Goal: Communication & Community: Connect with others

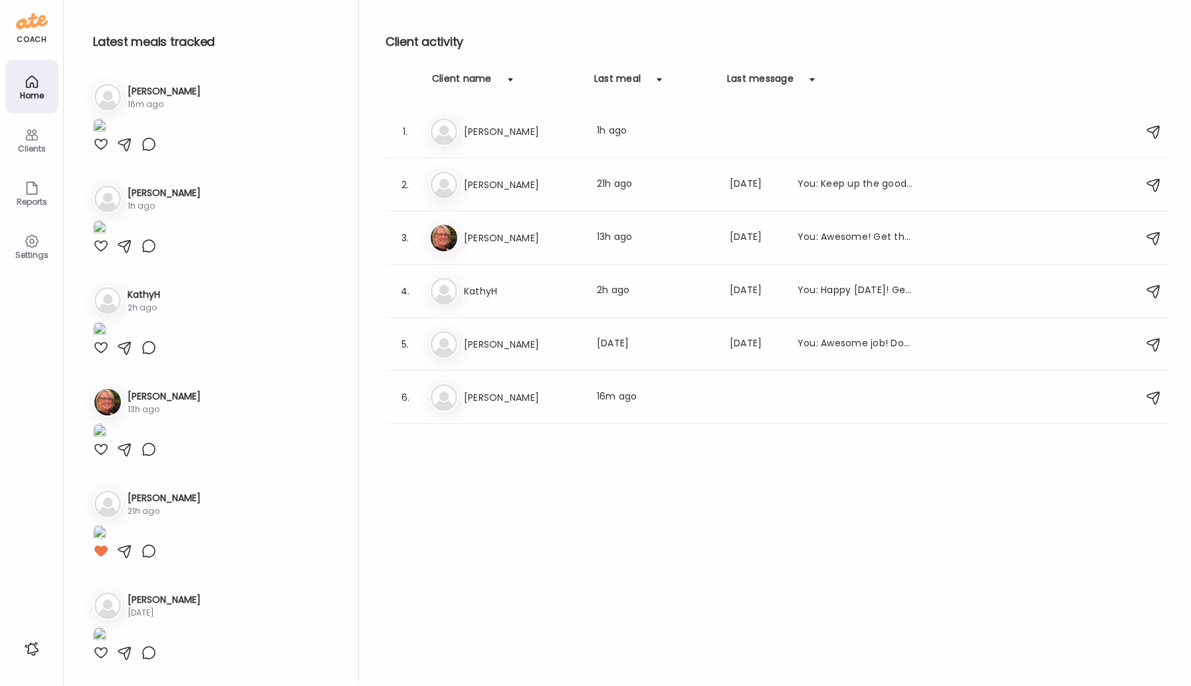
scroll to position [1251, 0]
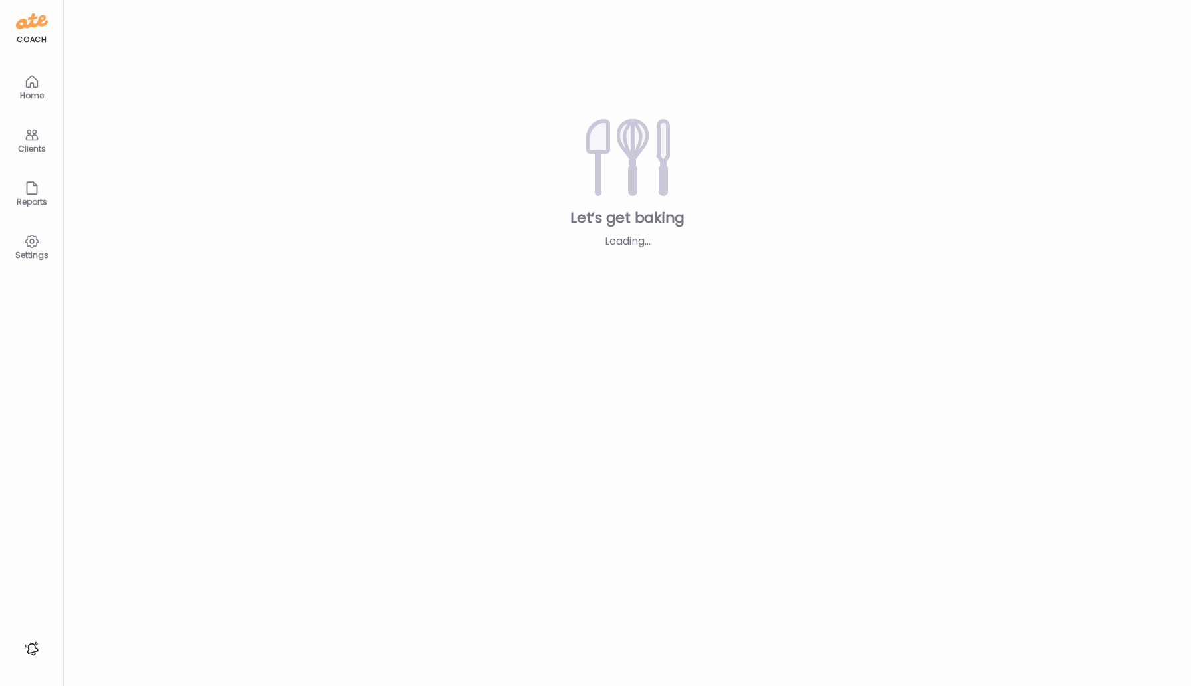
type input "*****"
type input "**********"
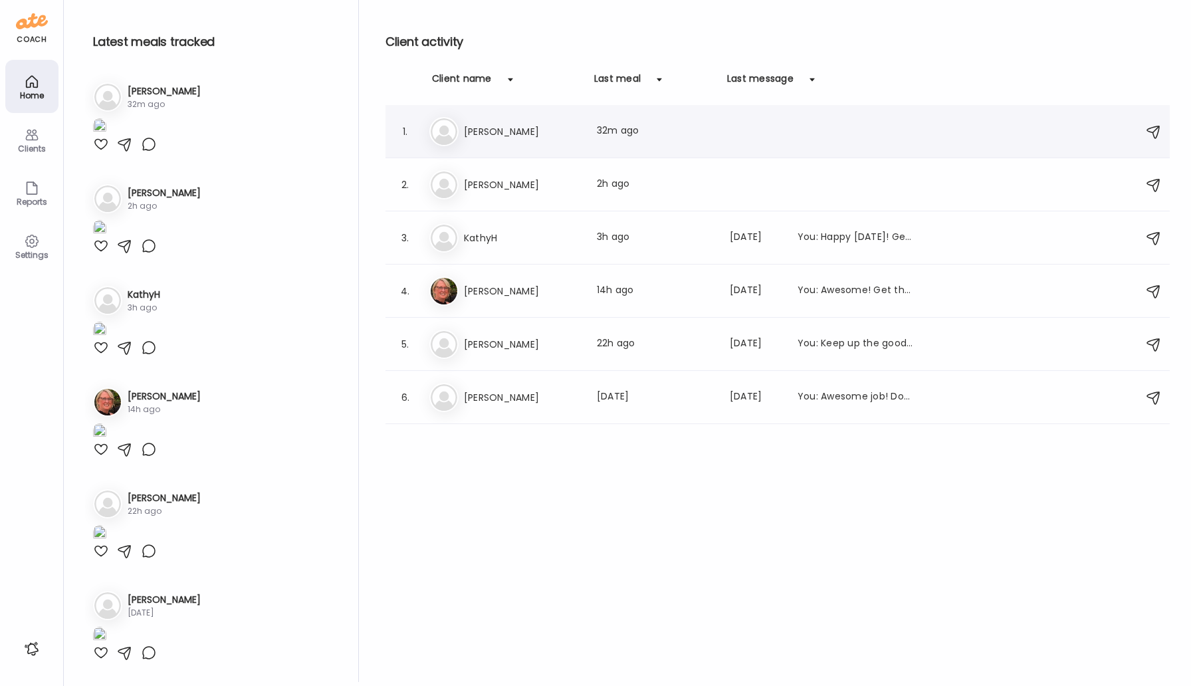
type input "**********"
click at [481, 126] on h3 "[PERSON_NAME]" at bounding box center [522, 132] width 117 height 16
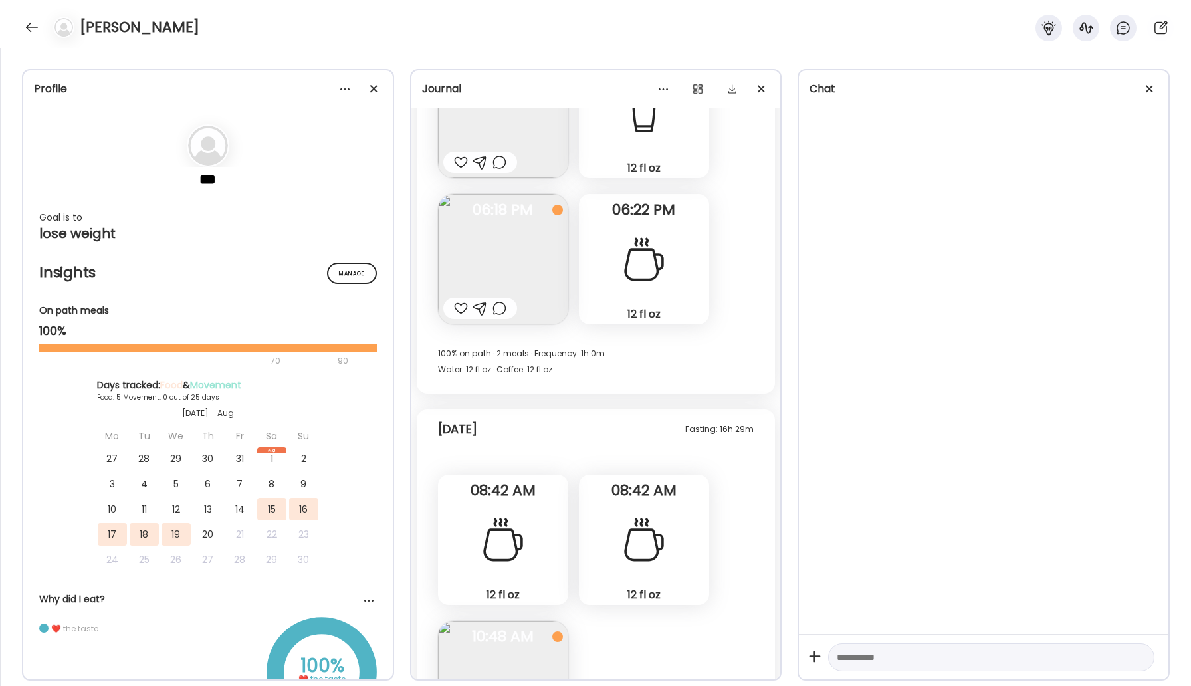
scroll to position [2300, 0]
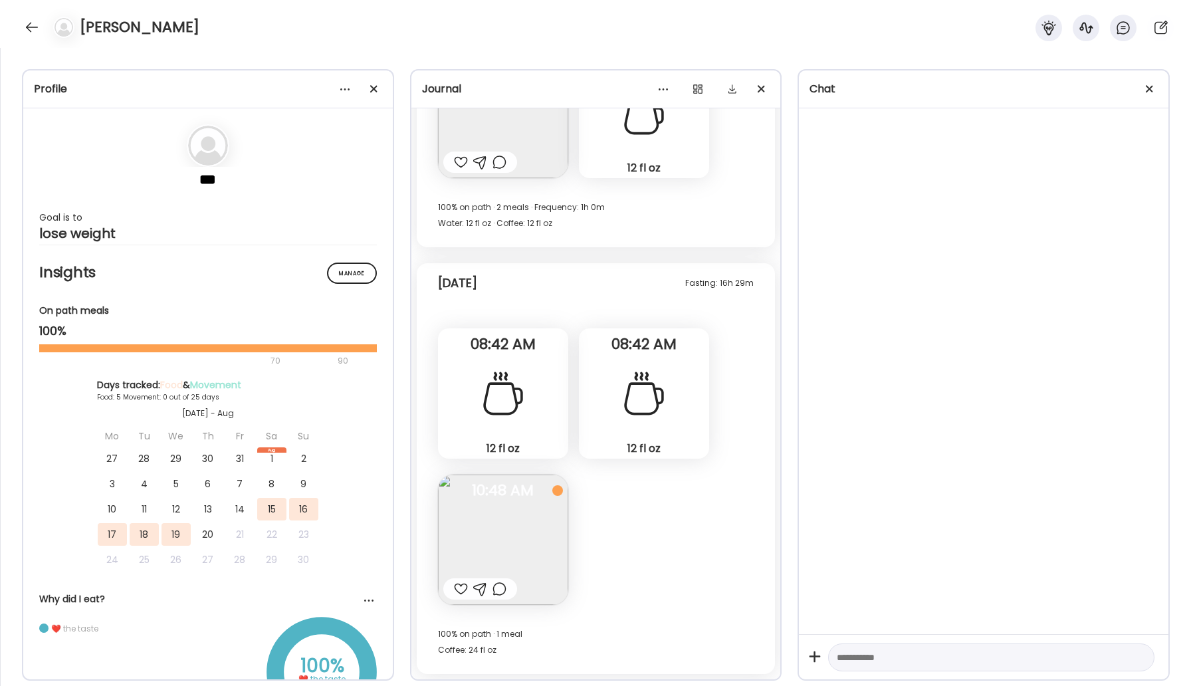
click at [527, 558] on img at bounding box center [503, 540] width 130 height 130
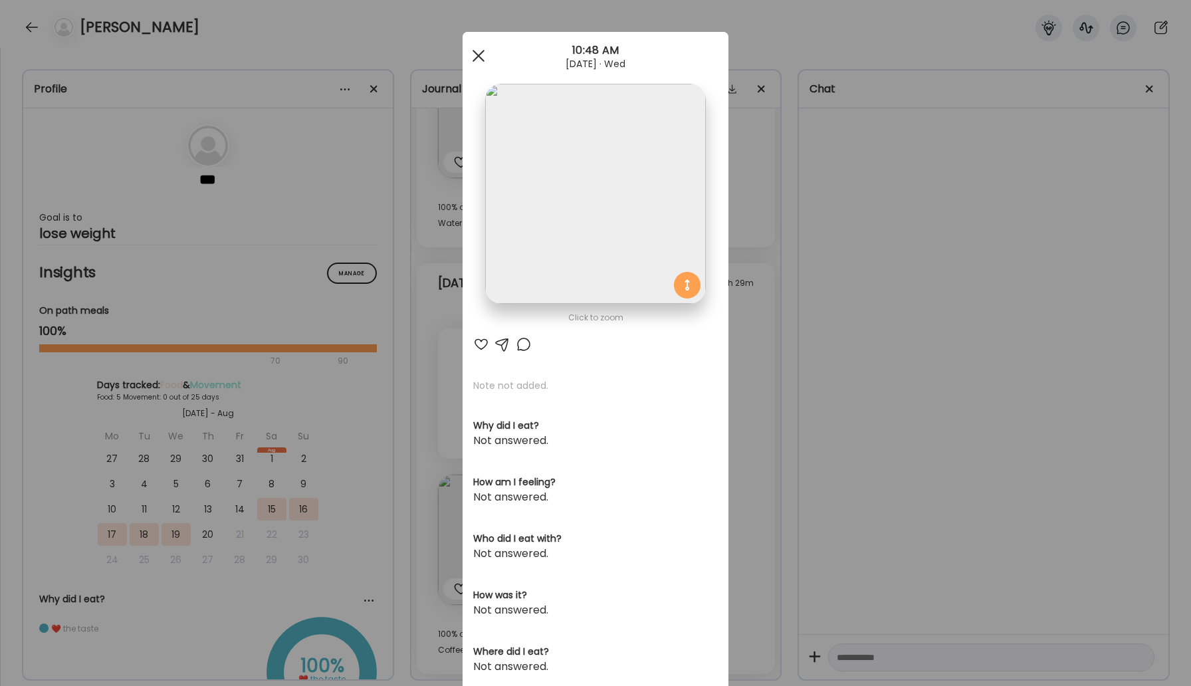
click at [481, 53] on span at bounding box center [479, 56] width 12 height 12
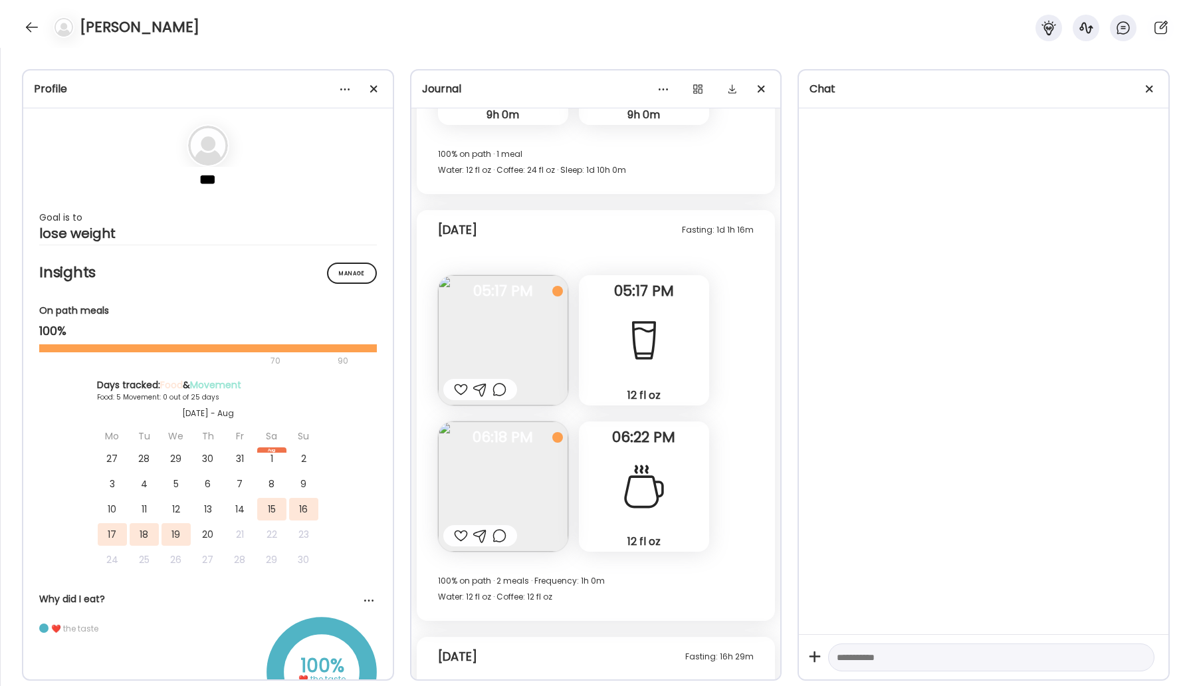
scroll to position [1927, 0]
click at [521, 481] on img at bounding box center [503, 486] width 130 height 130
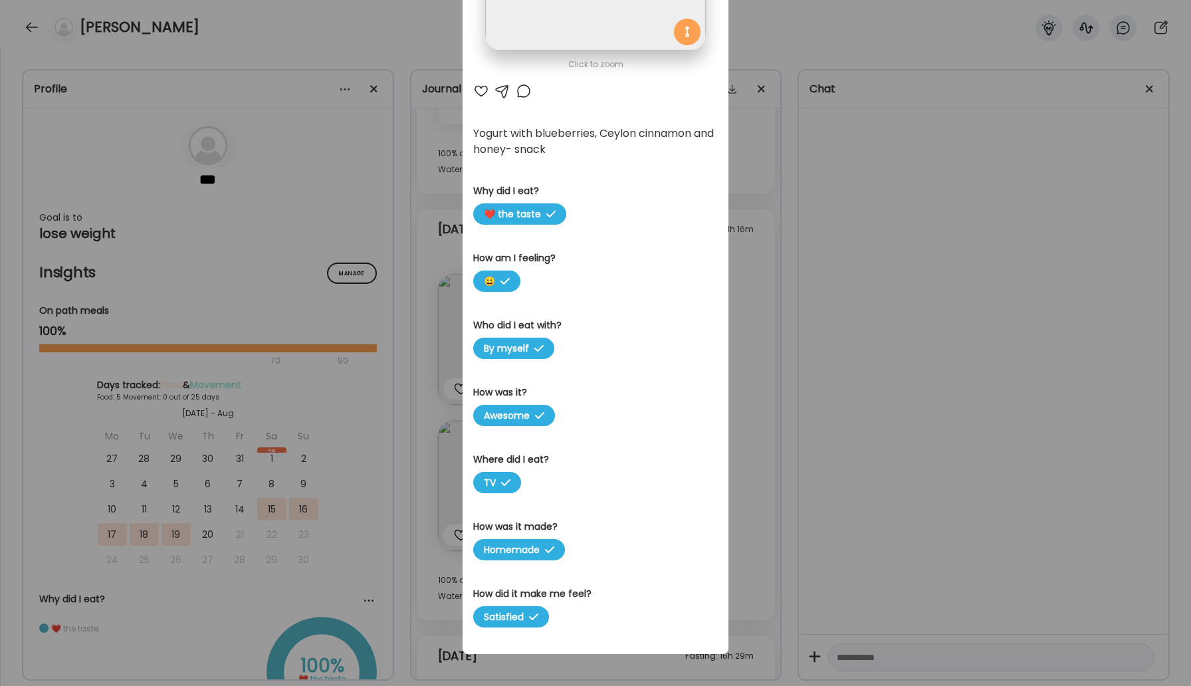
scroll to position [0, 0]
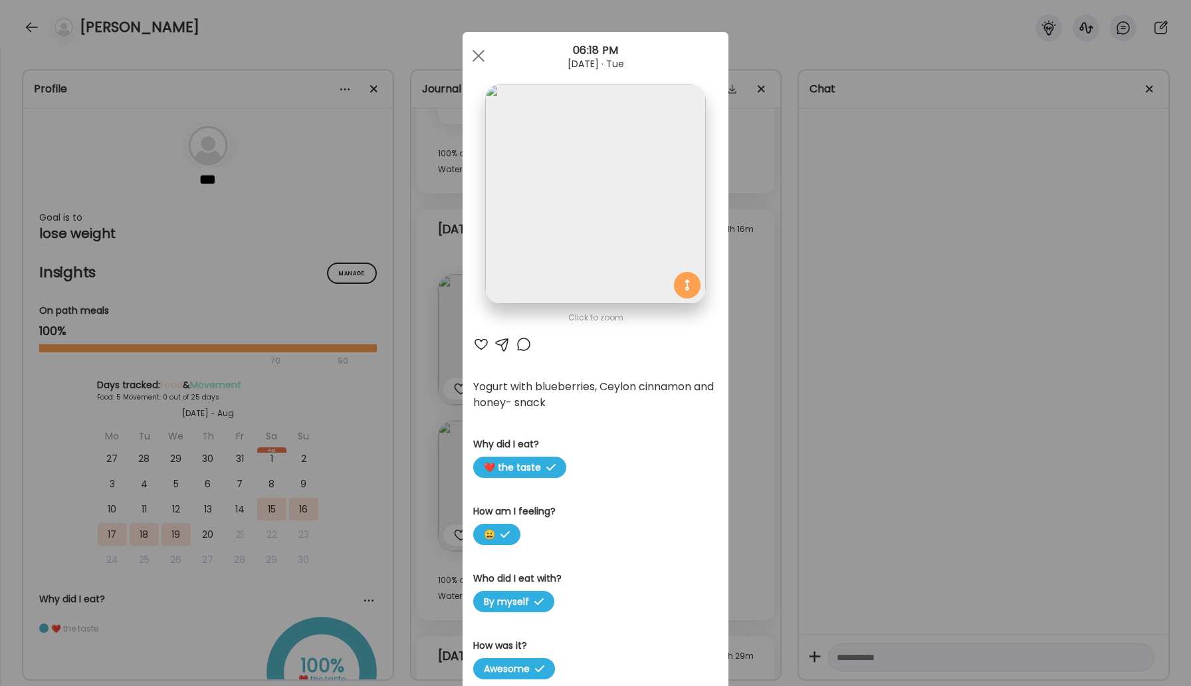
click at [521, 346] on div at bounding box center [524, 344] width 16 height 16
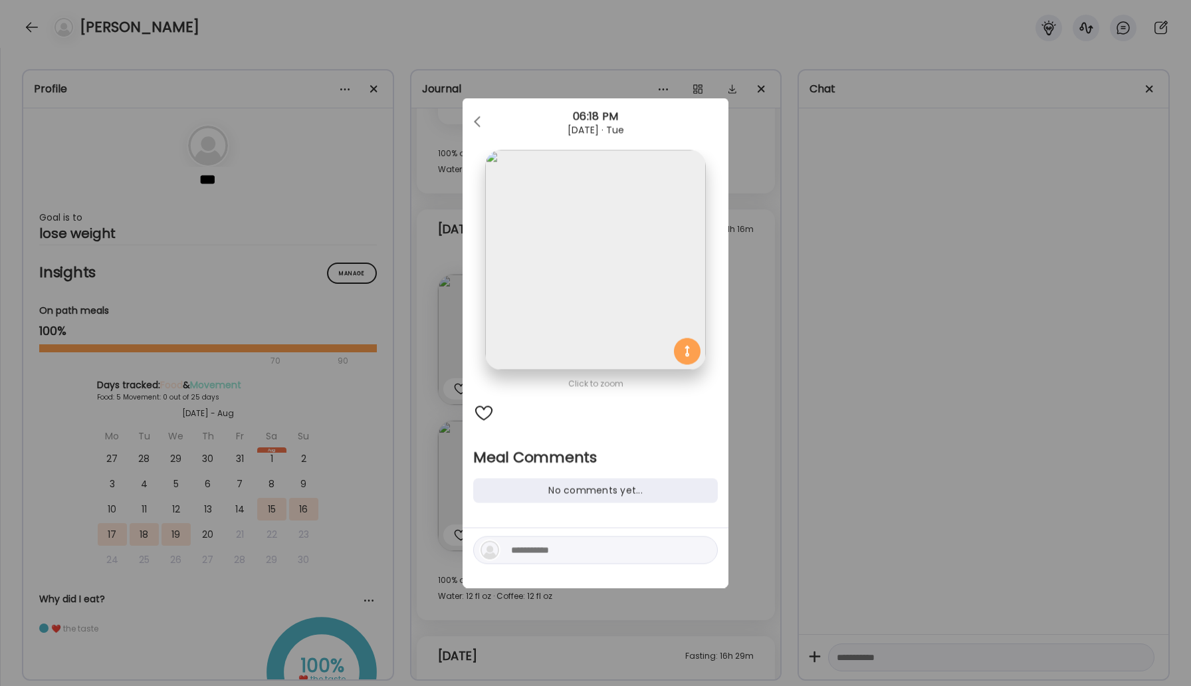
click at [543, 553] on textarea at bounding box center [601, 551] width 180 height 16
type textarea "*"
type textarea "**********"
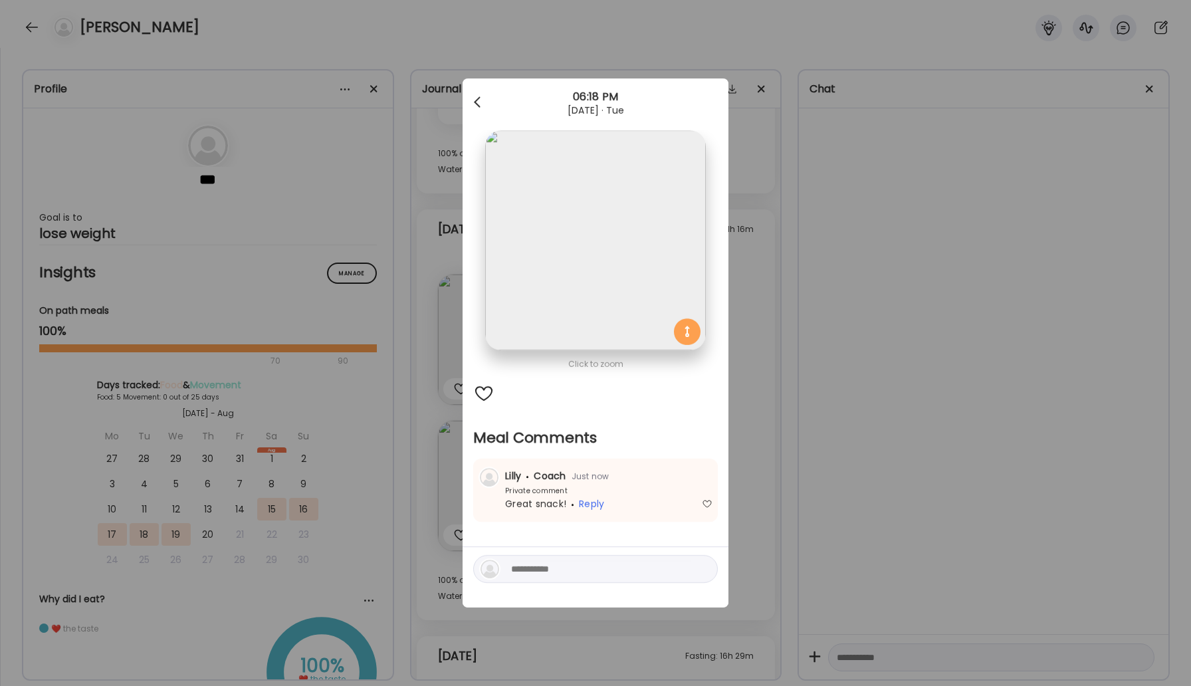
click at [482, 100] on div at bounding box center [478, 102] width 27 height 27
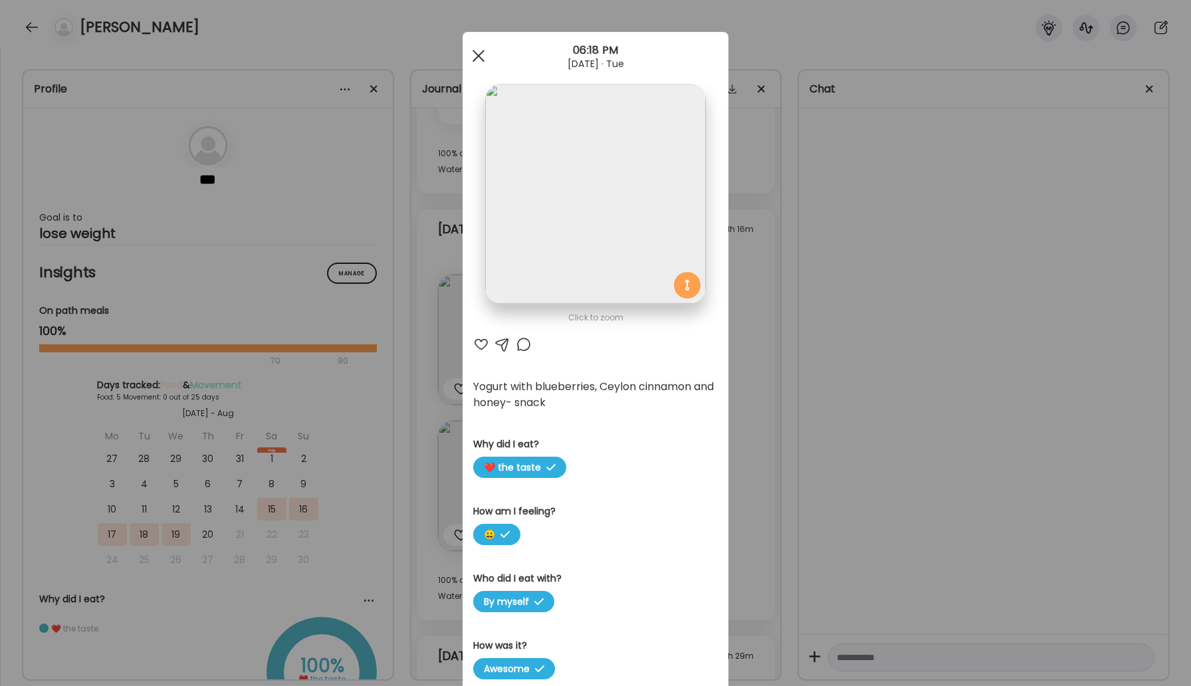
click at [475, 61] on div at bounding box center [478, 56] width 27 height 27
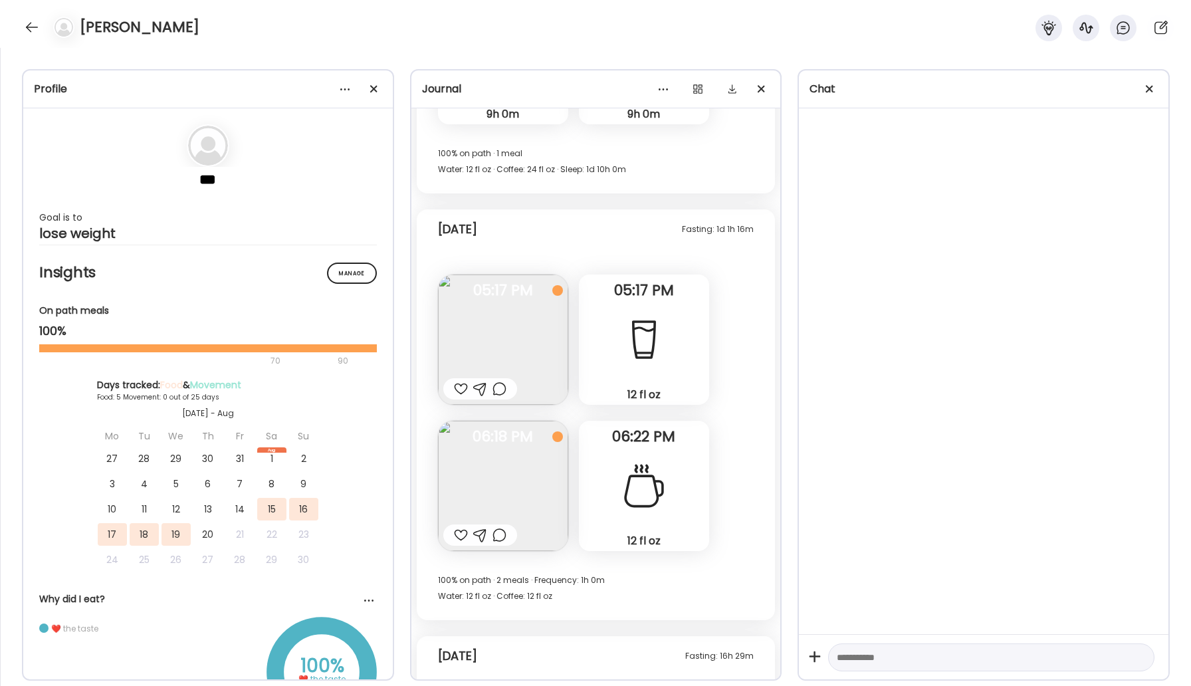
click at [526, 325] on img at bounding box center [503, 340] width 130 height 130
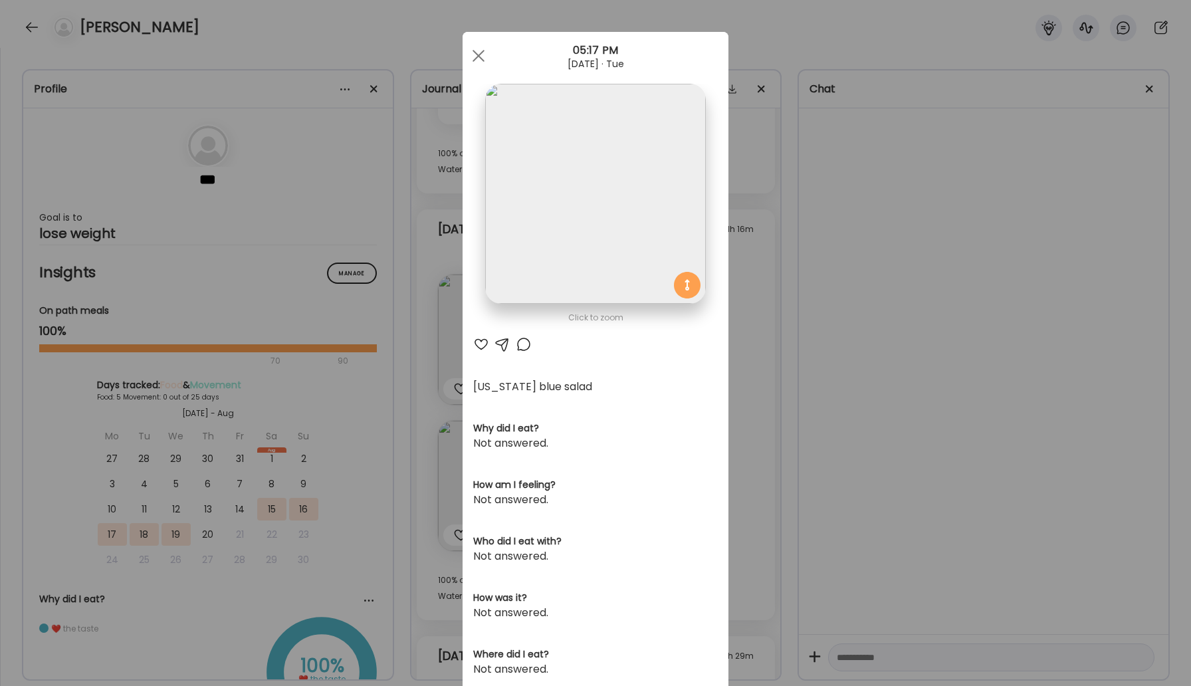
click at [522, 348] on div at bounding box center [524, 344] width 16 height 16
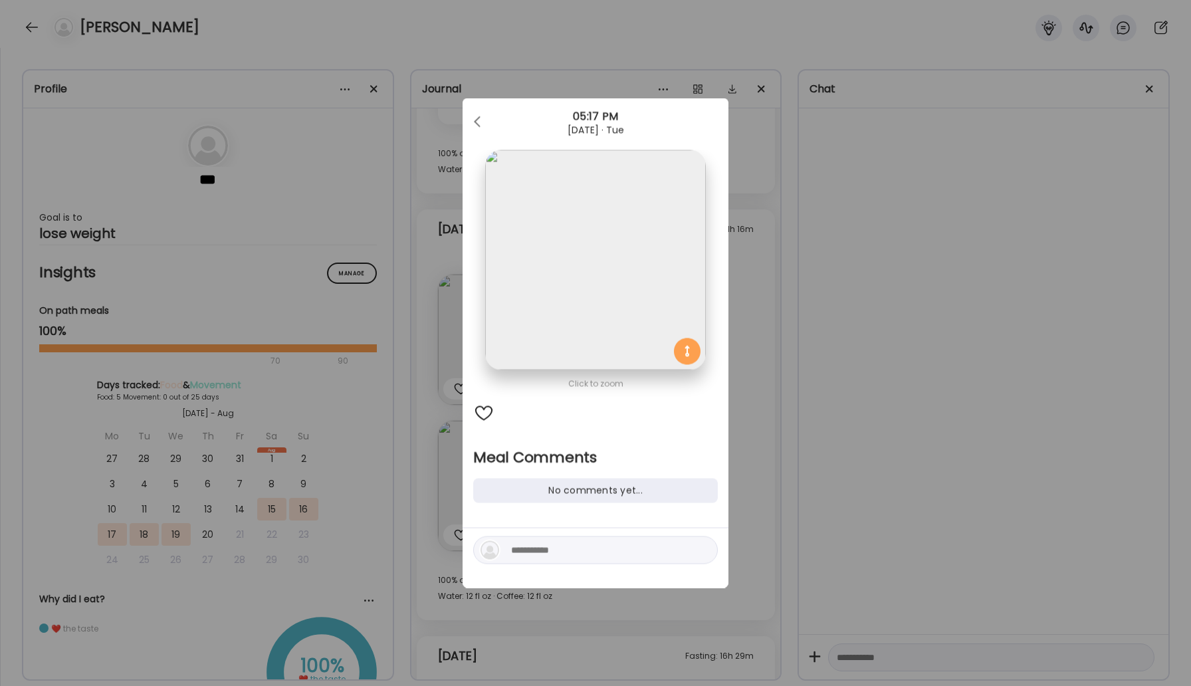
click at [529, 560] on div at bounding box center [595, 551] width 245 height 28
click at [542, 543] on textarea at bounding box center [601, 551] width 180 height 16
type textarea "**********"
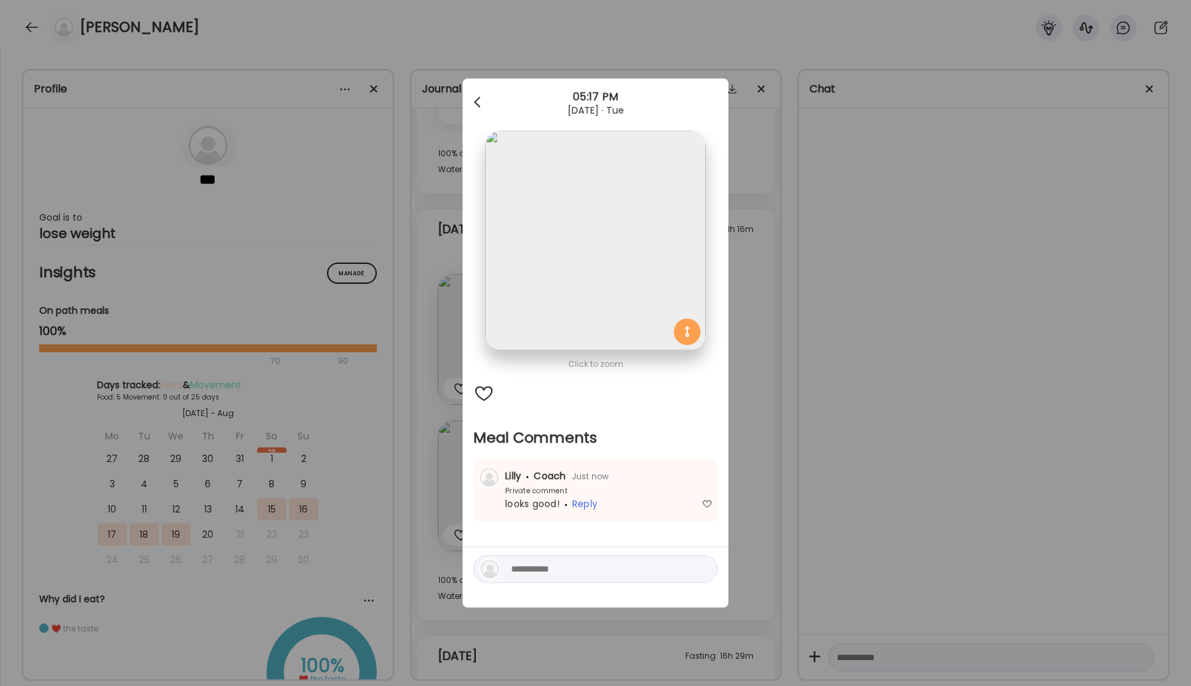
click at [480, 108] on div at bounding box center [478, 102] width 27 height 27
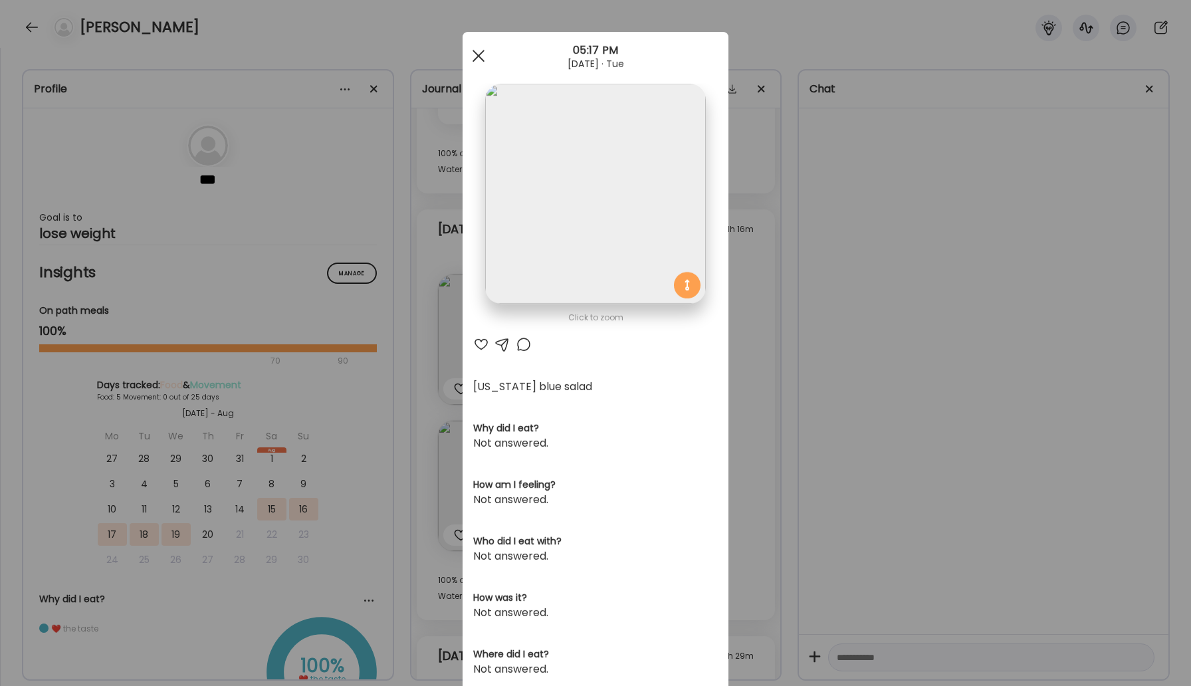
click at [472, 57] on div at bounding box center [478, 56] width 27 height 27
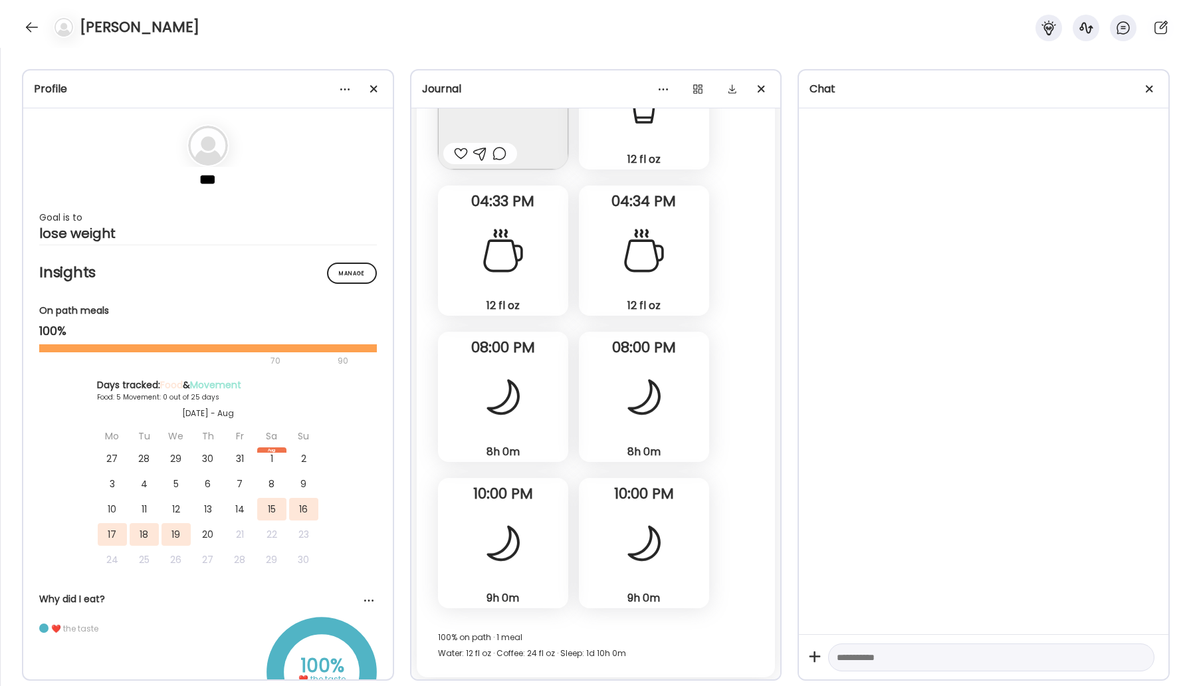
scroll to position [1458, 0]
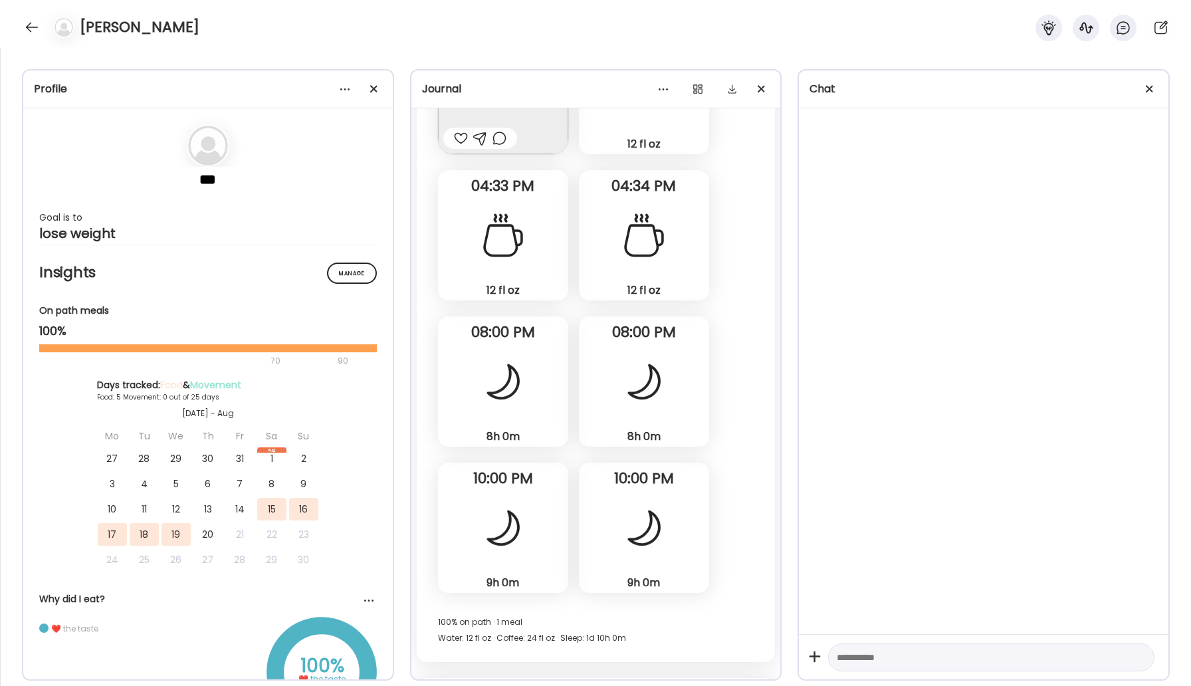
click at [517, 512] on div at bounding box center [503, 528] width 48 height 48
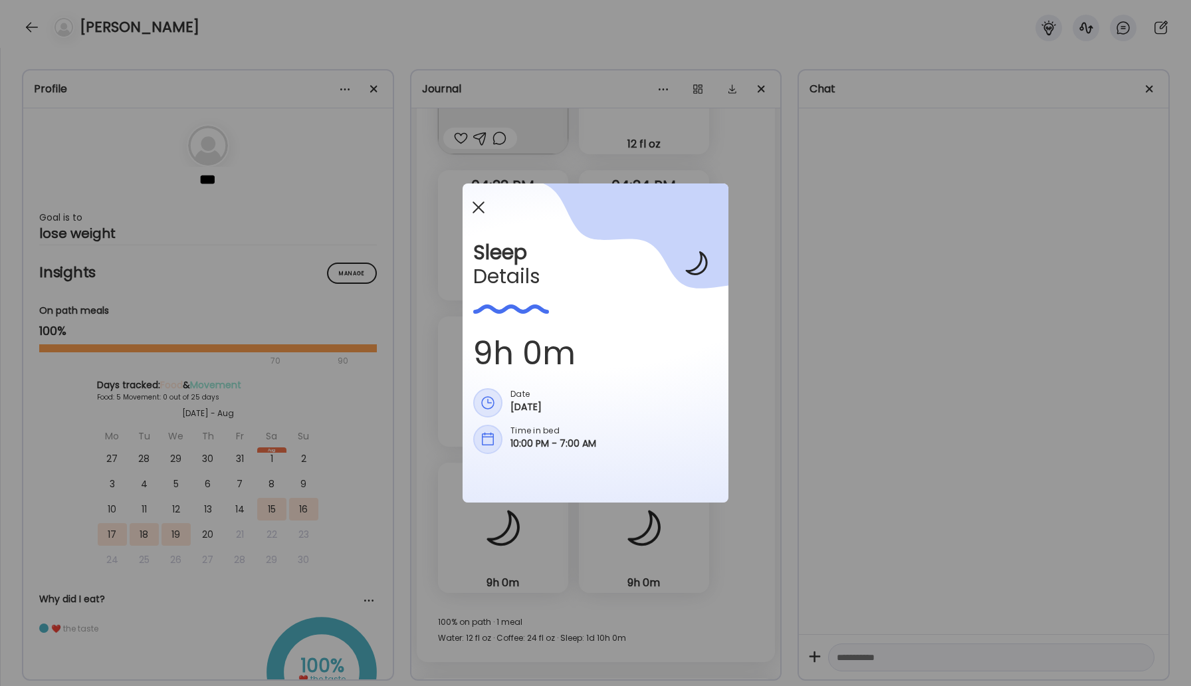
click at [479, 207] on span at bounding box center [479, 207] width 12 height 12
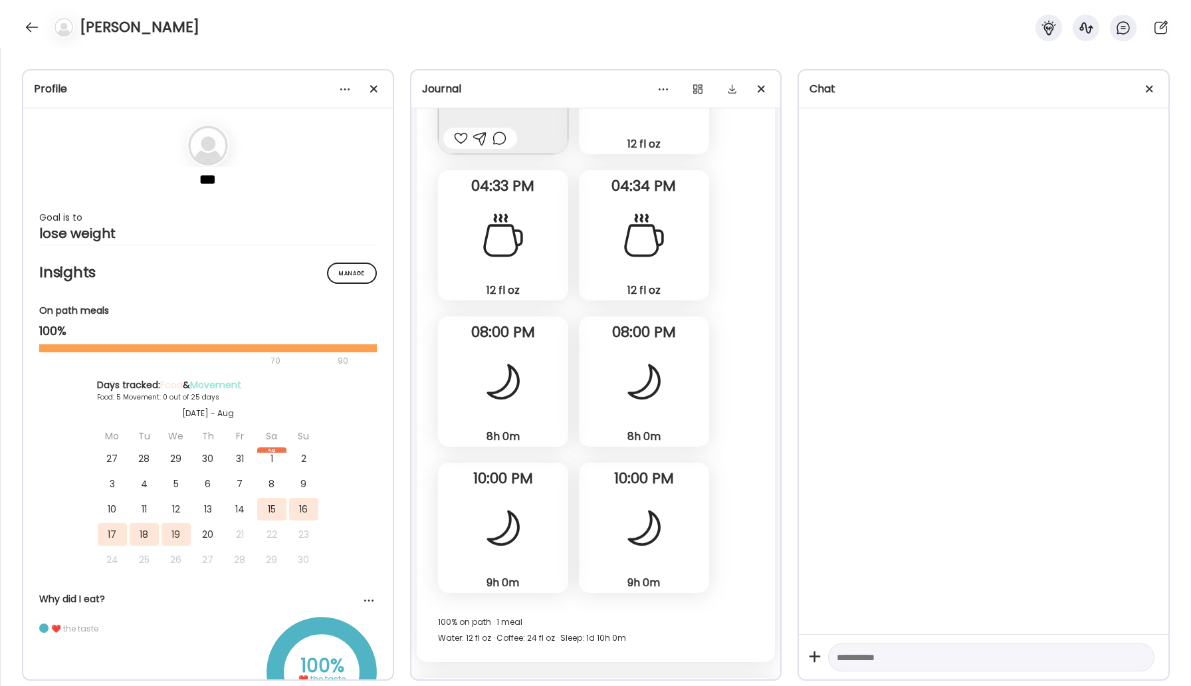
click at [643, 526] on div at bounding box center [644, 528] width 48 height 48
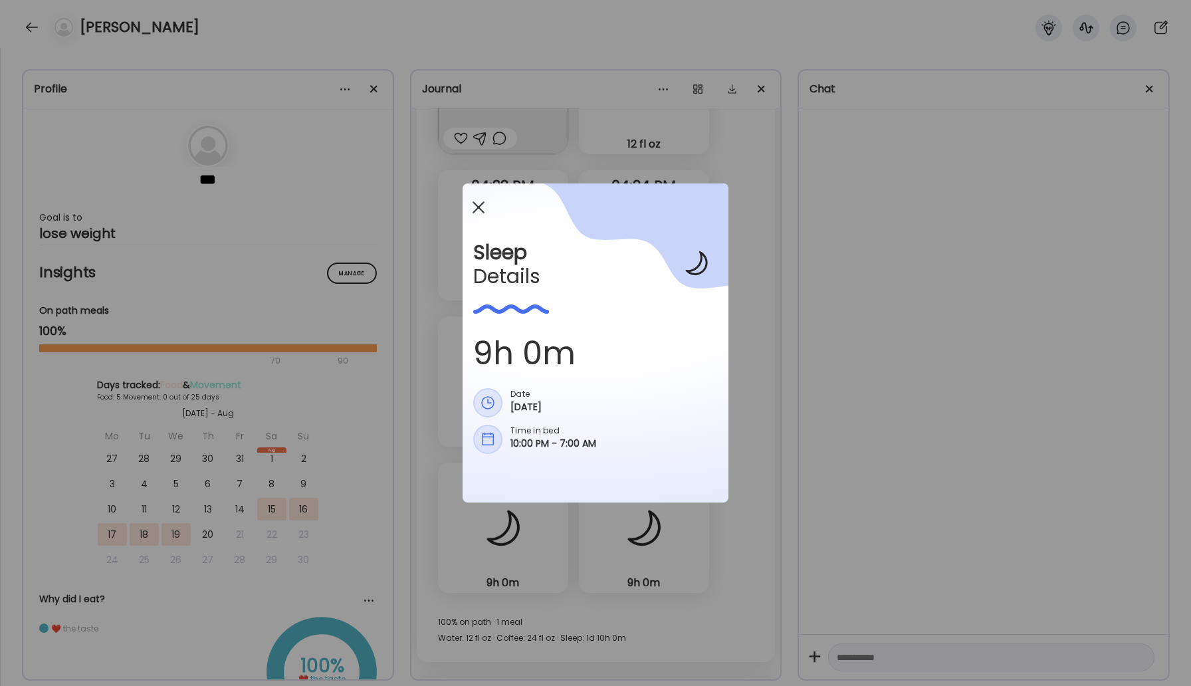
click at [481, 209] on span at bounding box center [479, 207] width 12 height 12
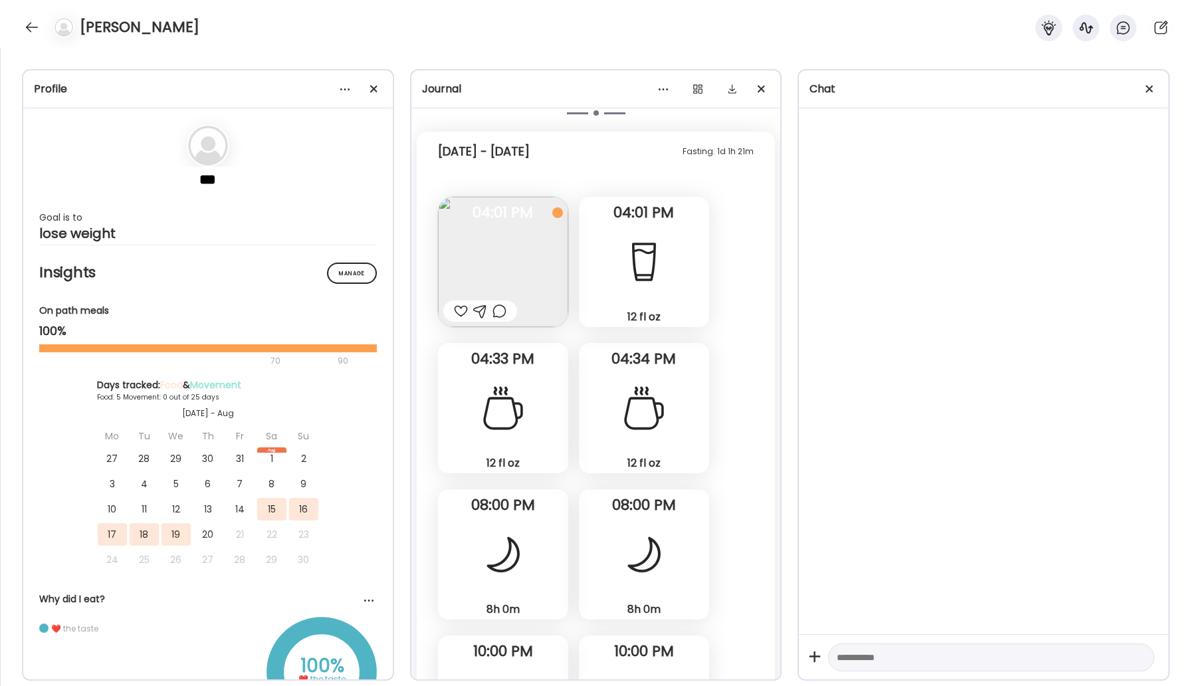
scroll to position [1509, 0]
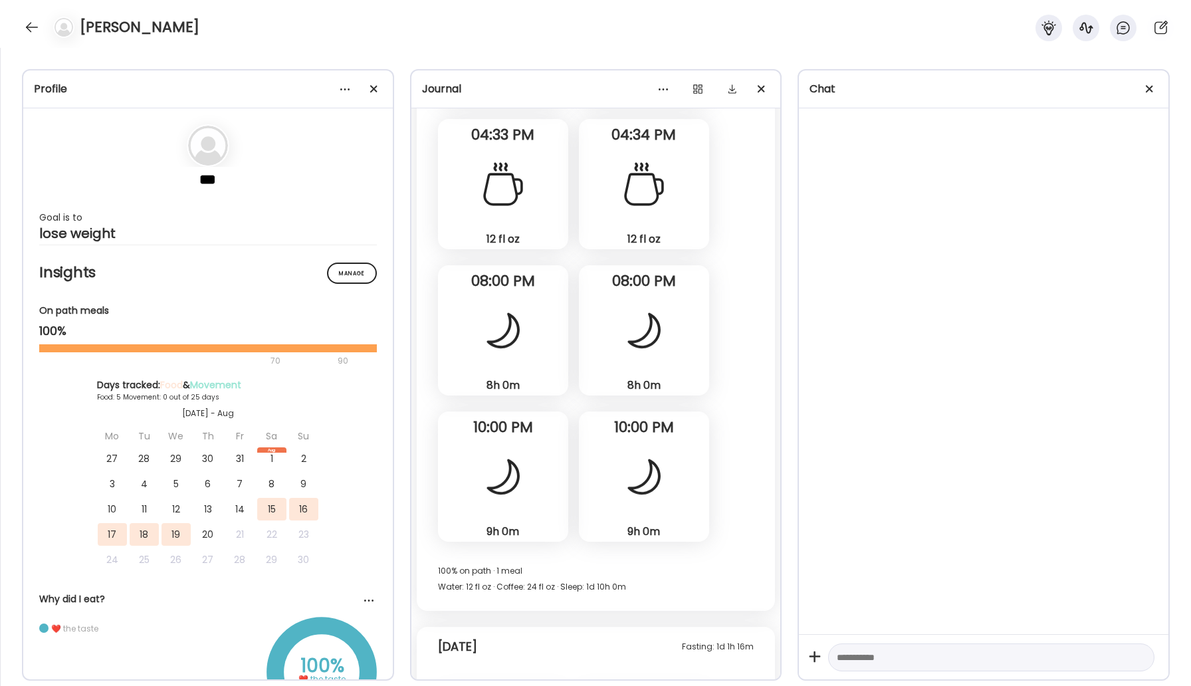
click at [651, 512] on div "9h 0m Sleep" at bounding box center [644, 477] width 130 height 130
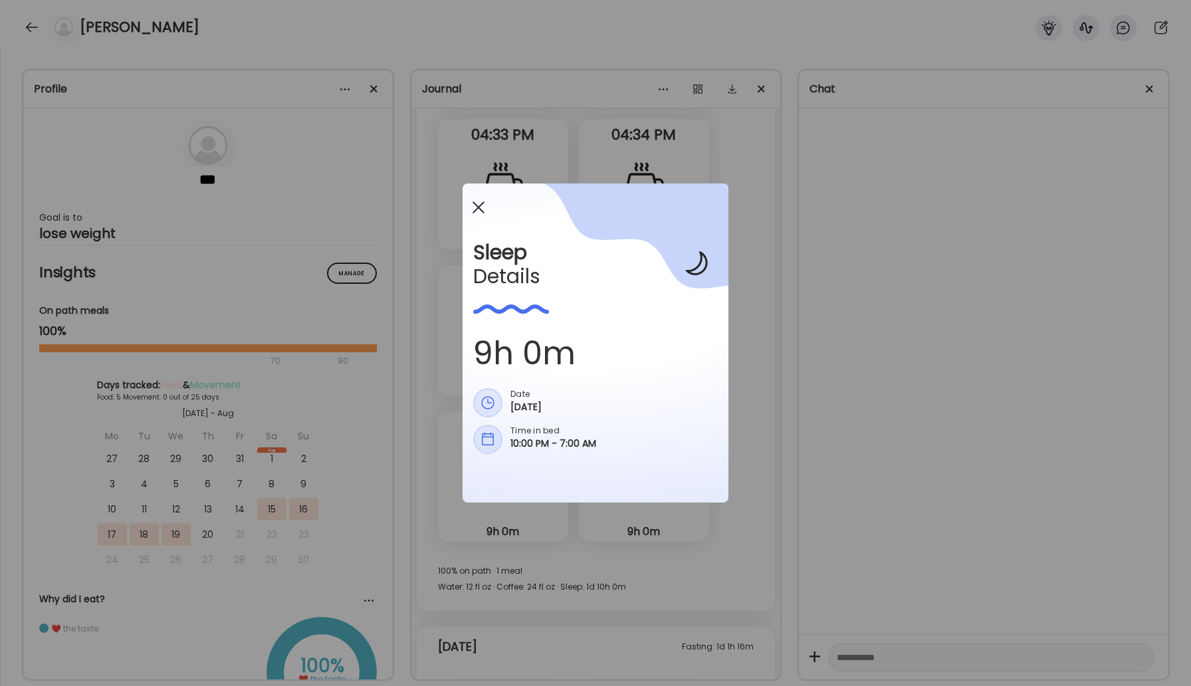
click at [478, 200] on div at bounding box center [478, 207] width 27 height 27
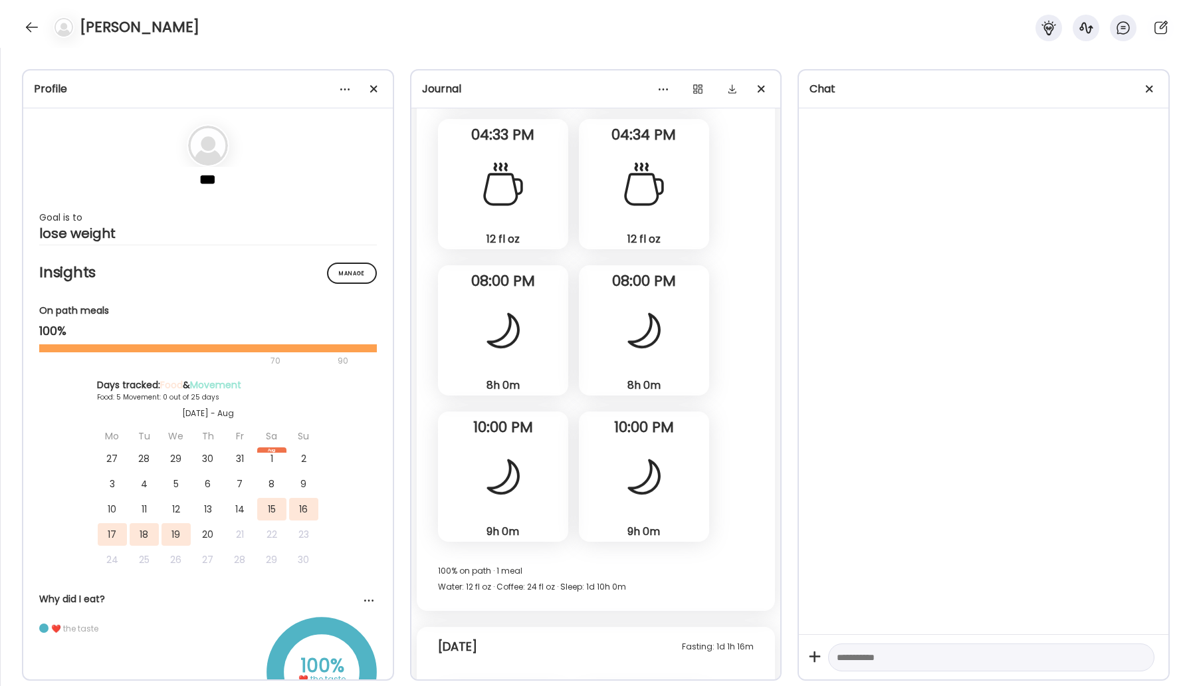
click at [543, 475] on div "9h 0m Sleep" at bounding box center [503, 477] width 130 height 130
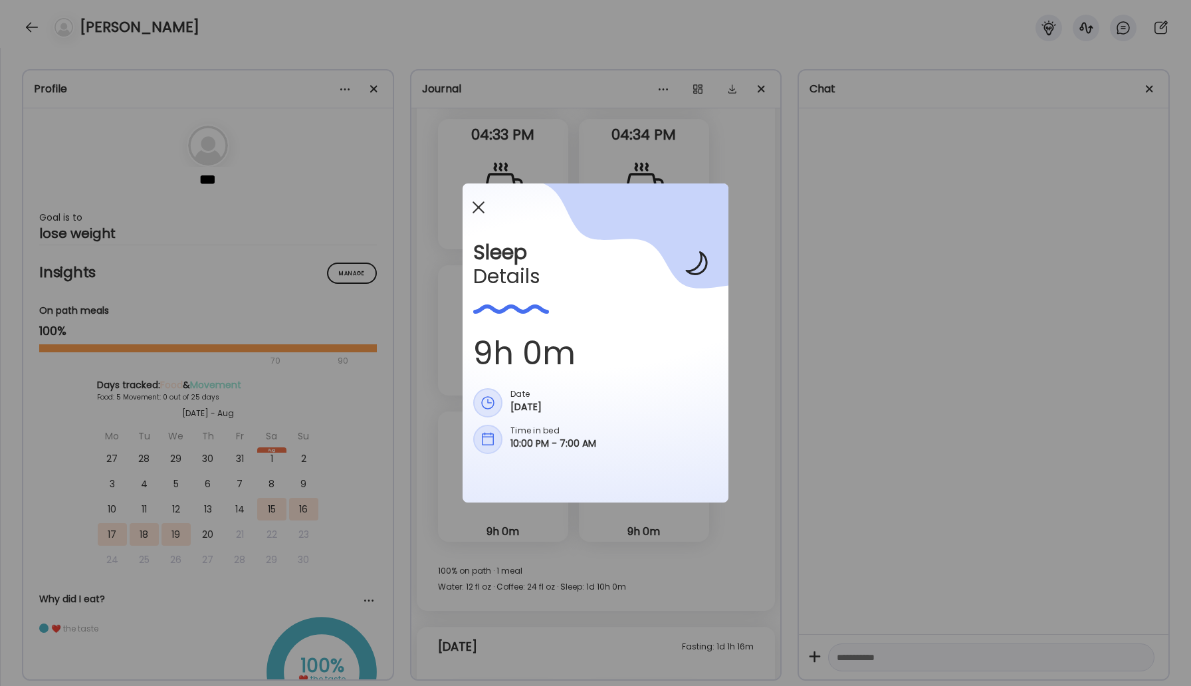
click at [478, 198] on div at bounding box center [478, 207] width 27 height 27
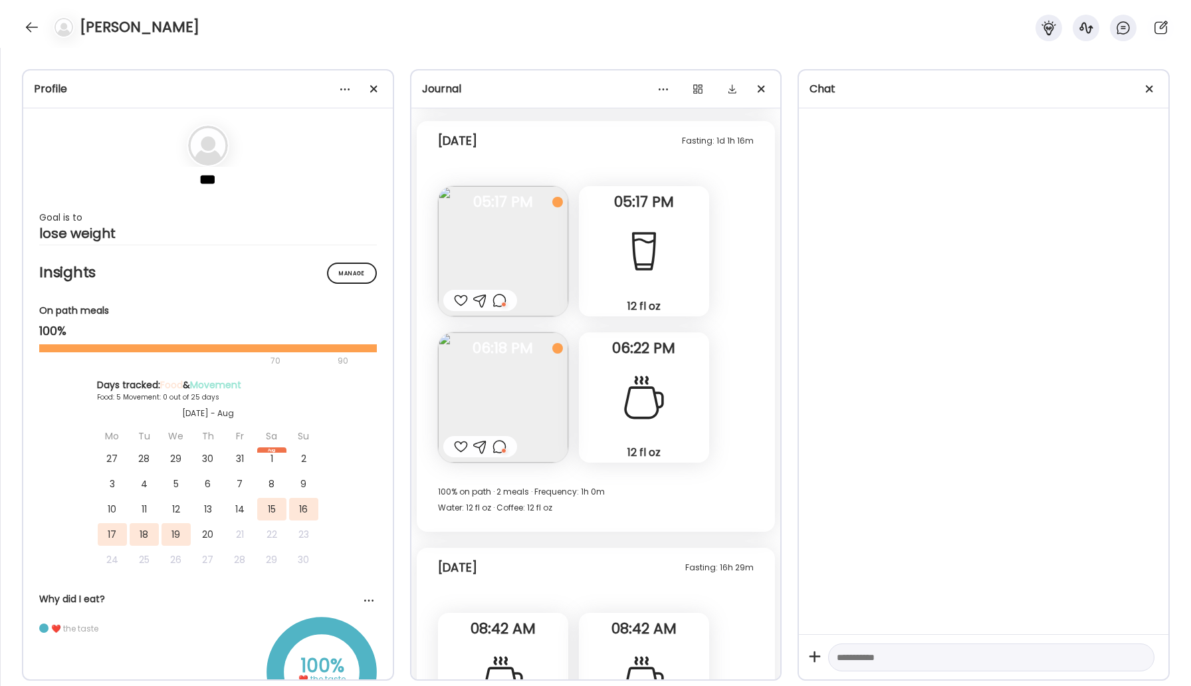
scroll to position [2300, 0]
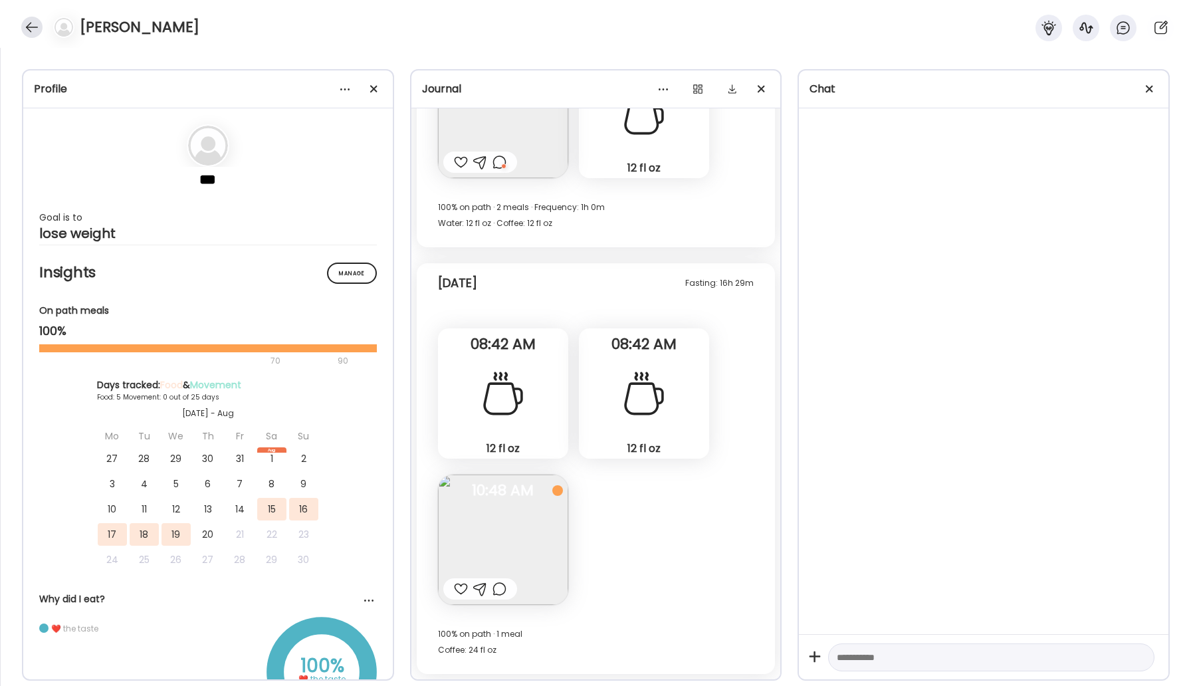
click at [28, 19] on div at bounding box center [31, 27] width 21 height 21
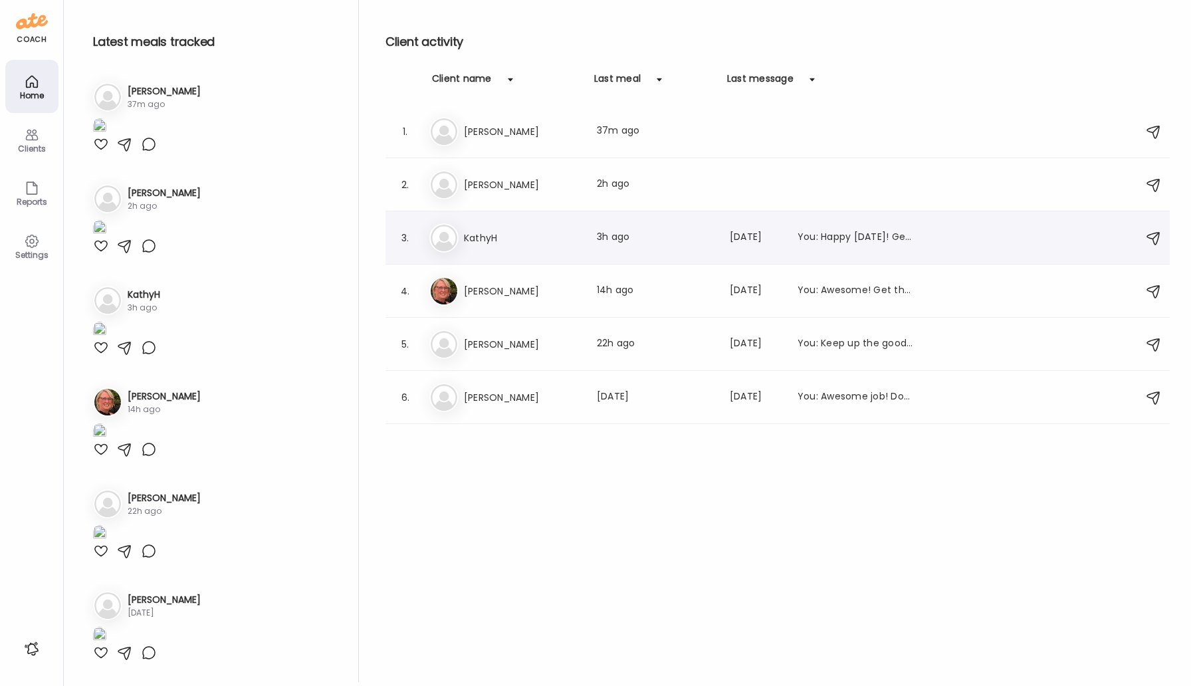
click at [514, 235] on h3 "KathyH" at bounding box center [522, 238] width 117 height 16
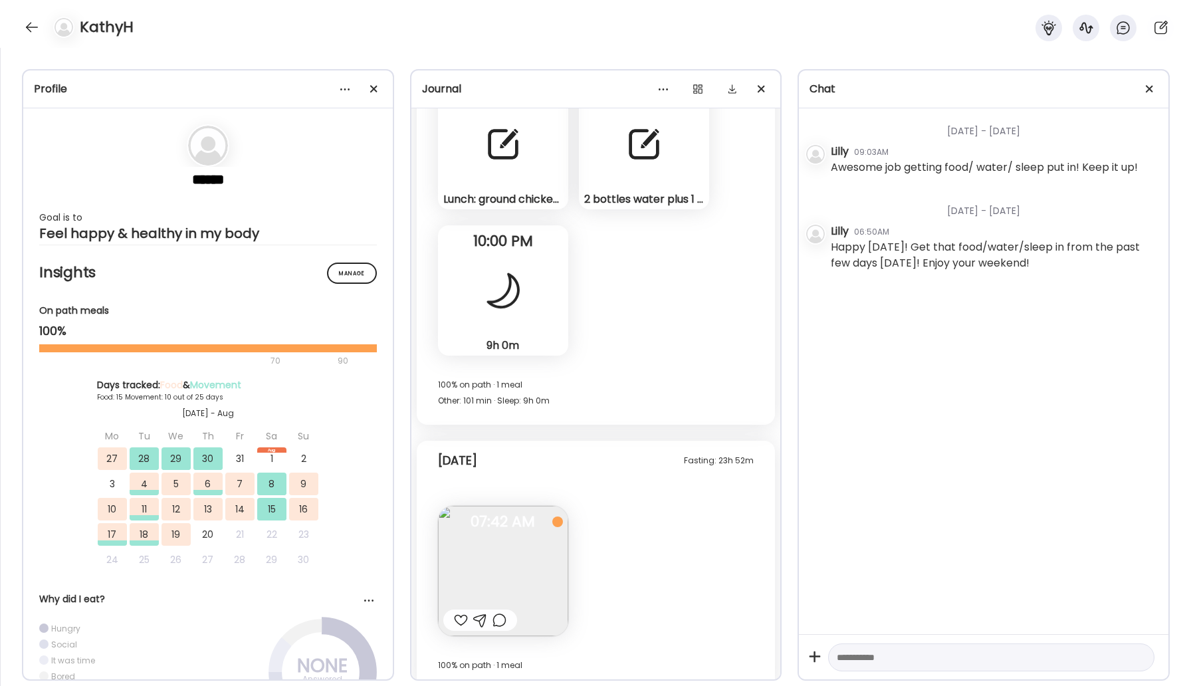
scroll to position [10629, 0]
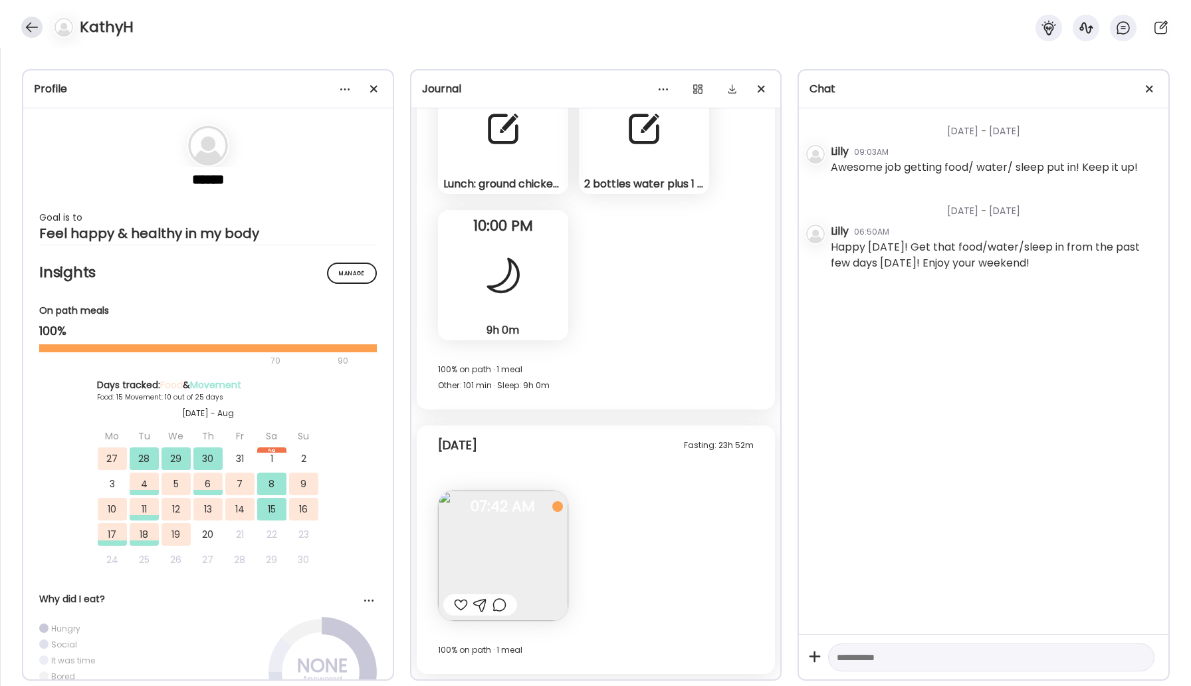
click at [27, 27] on div at bounding box center [31, 27] width 21 height 21
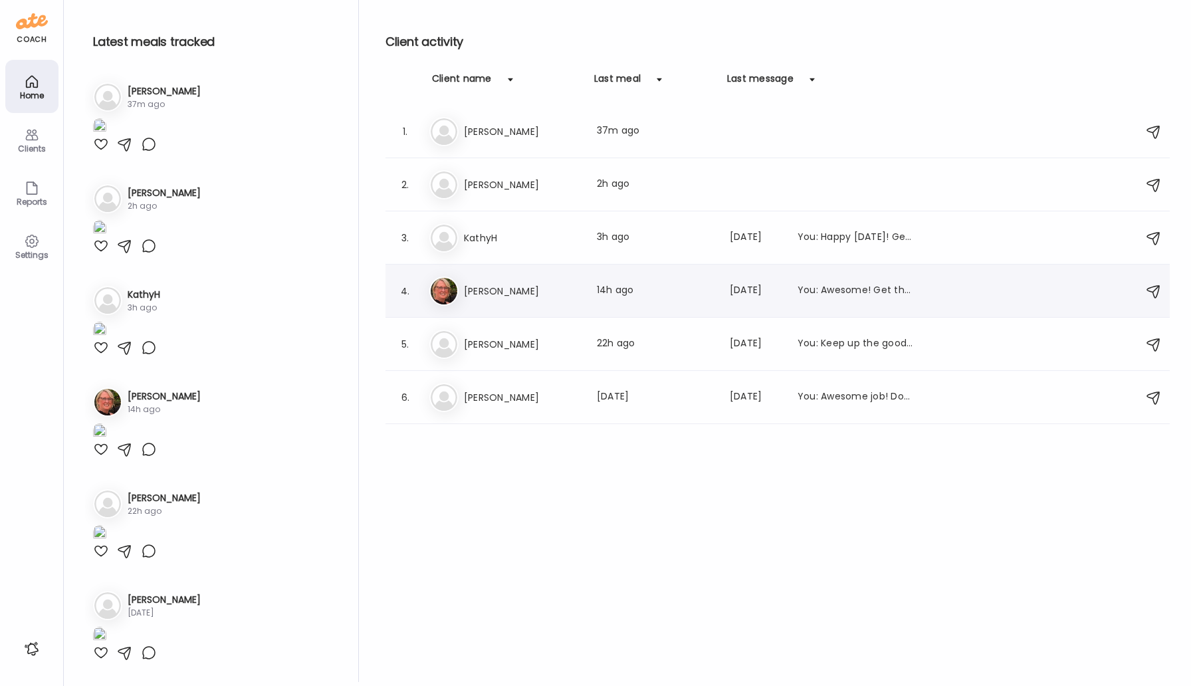
click at [506, 294] on h3 "[PERSON_NAME]" at bounding box center [522, 291] width 117 height 16
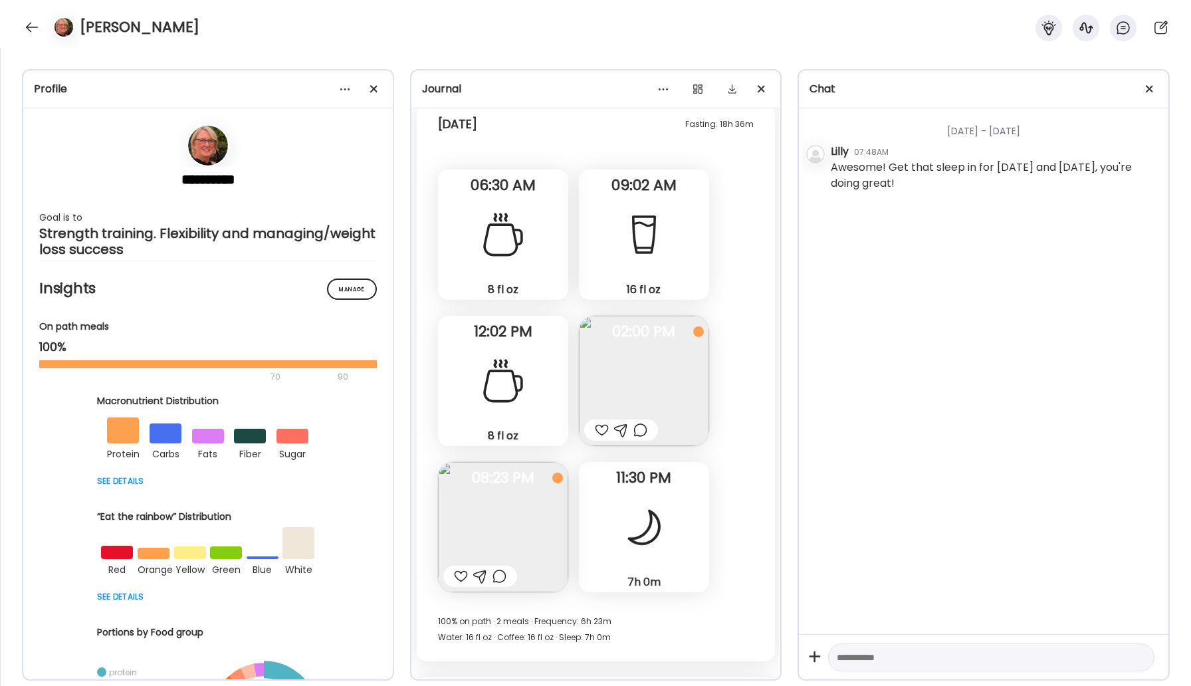
scroll to position [21386, 0]
click at [523, 534] on img at bounding box center [503, 529] width 130 height 130
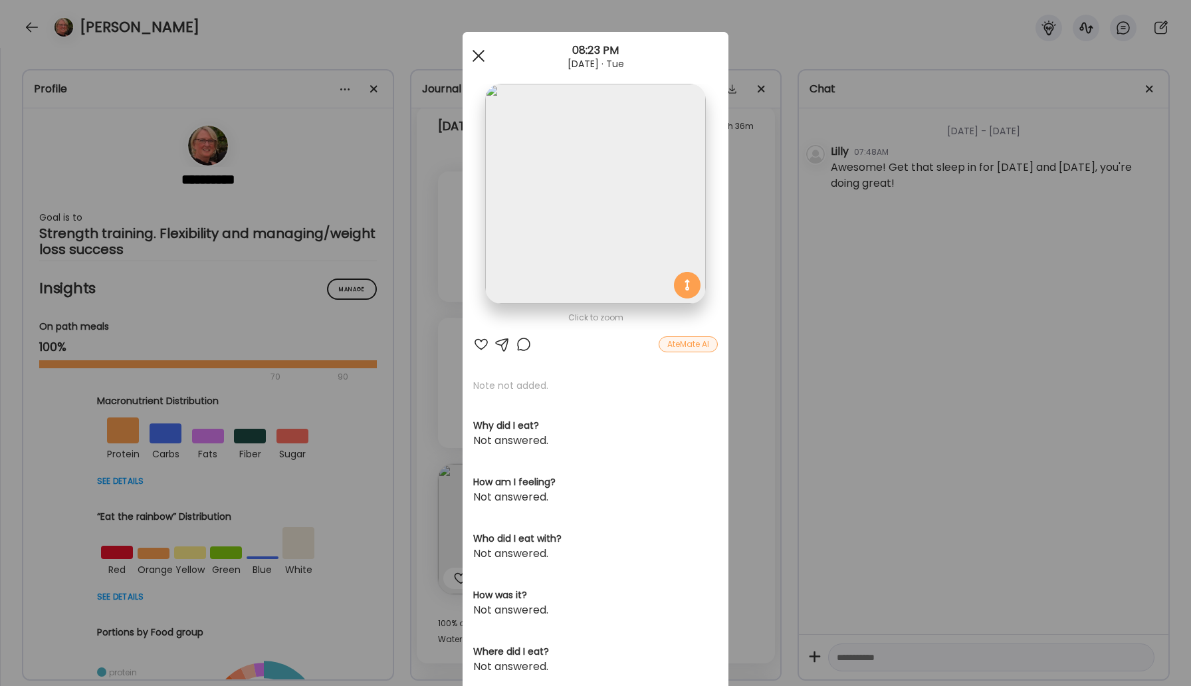
click at [479, 57] on span at bounding box center [479, 56] width 12 height 12
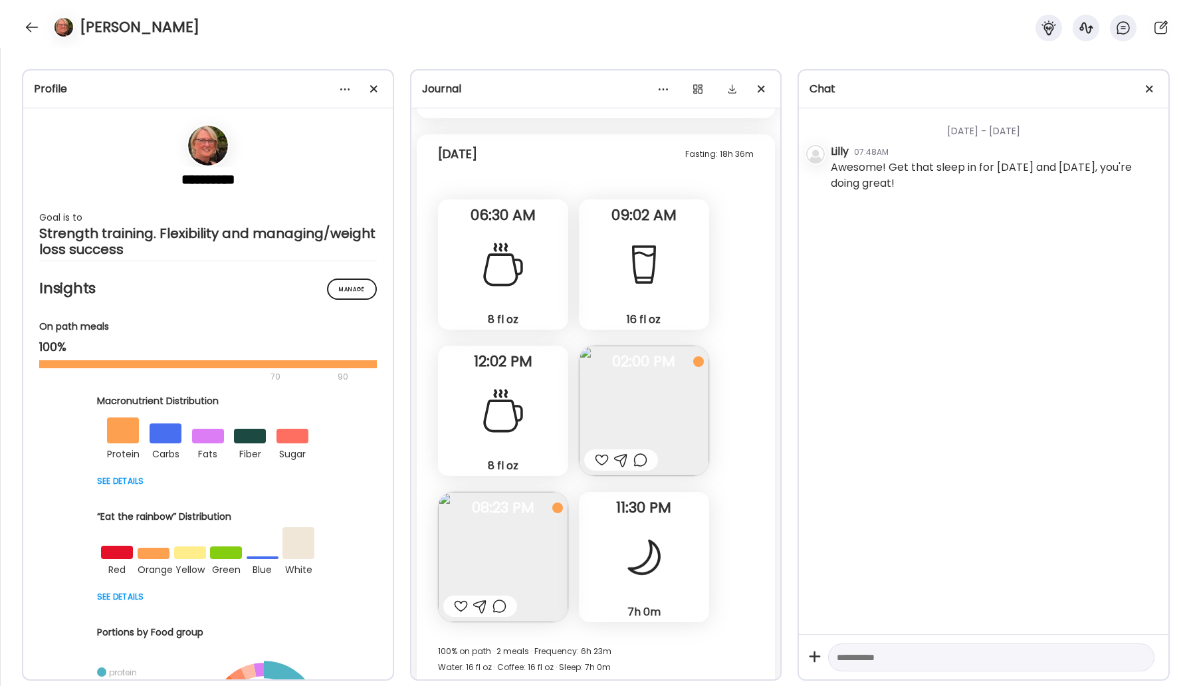
scroll to position [21360, 0]
click at [28, 25] on div at bounding box center [31, 27] width 21 height 21
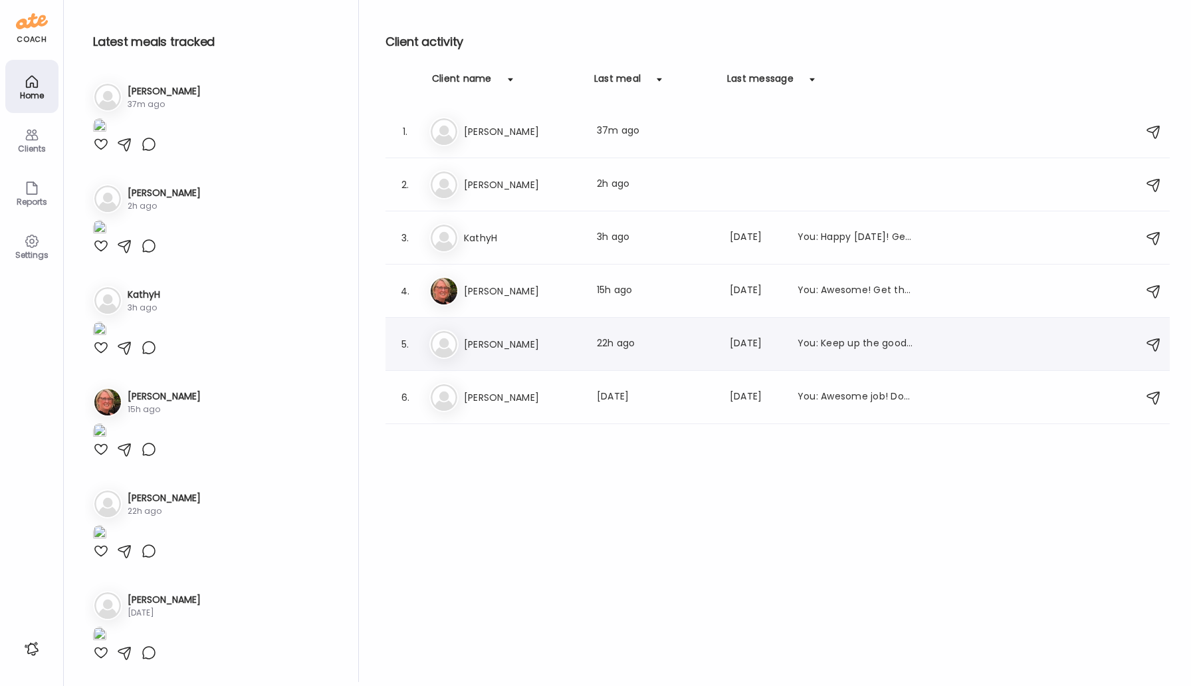
click at [515, 342] on h3 "[PERSON_NAME]" at bounding box center [522, 344] width 117 height 16
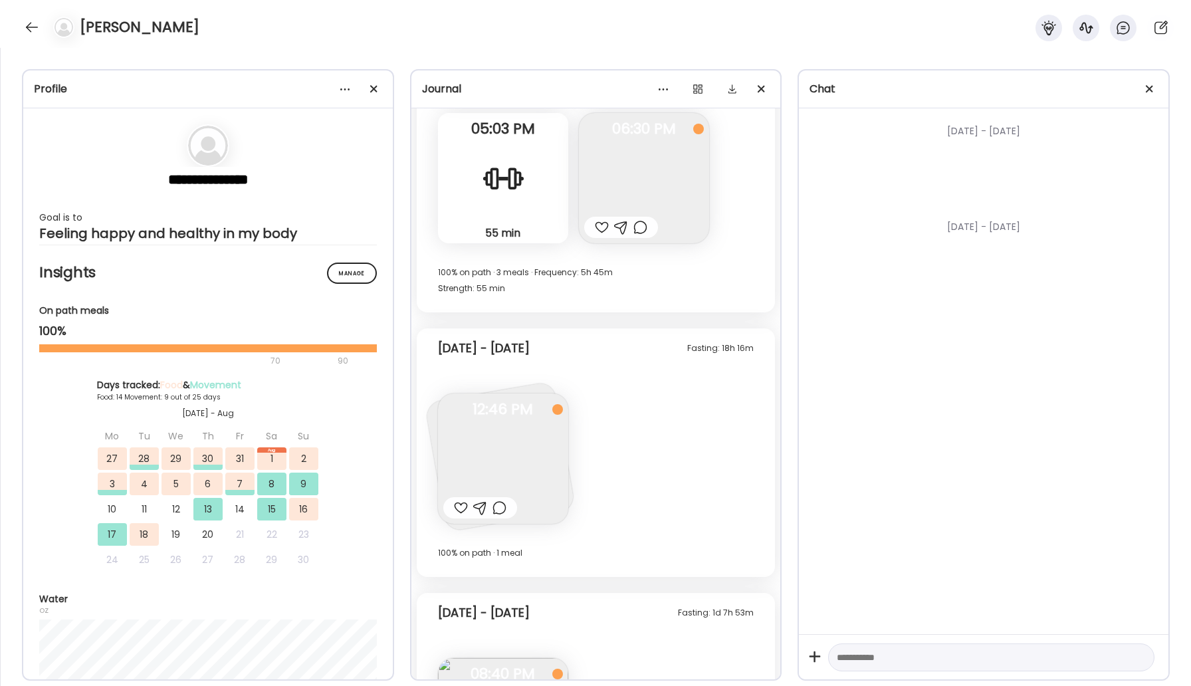
scroll to position [9055, 0]
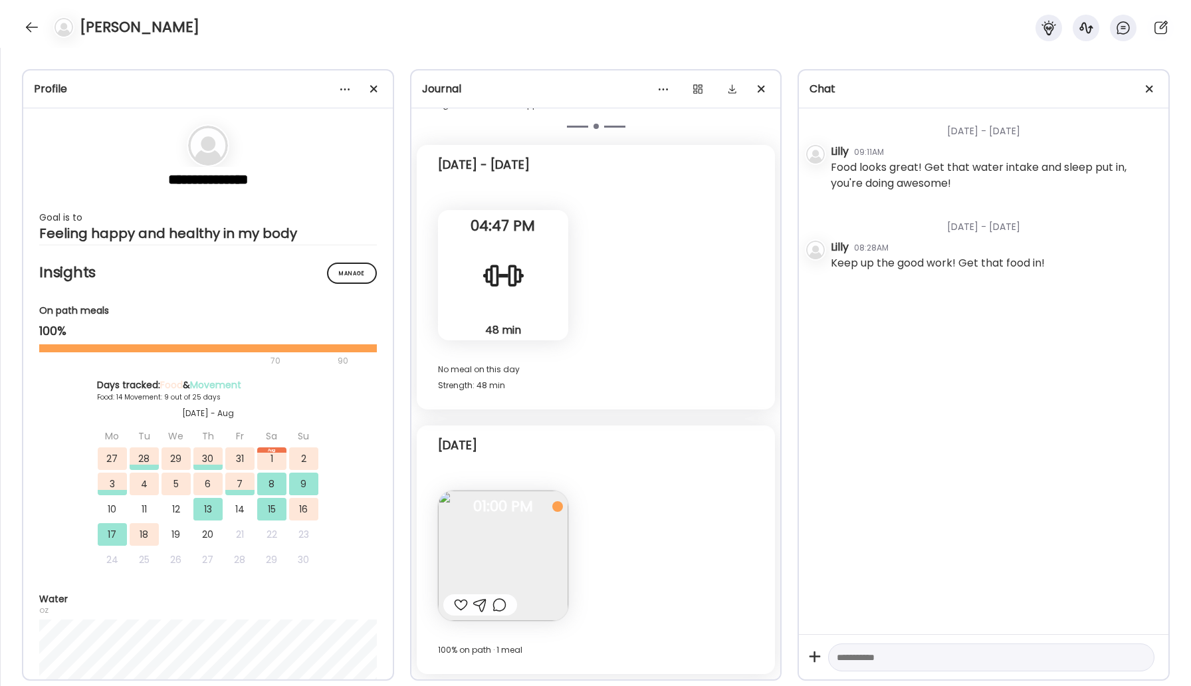
click at [461, 604] on div at bounding box center [461, 605] width 14 height 16
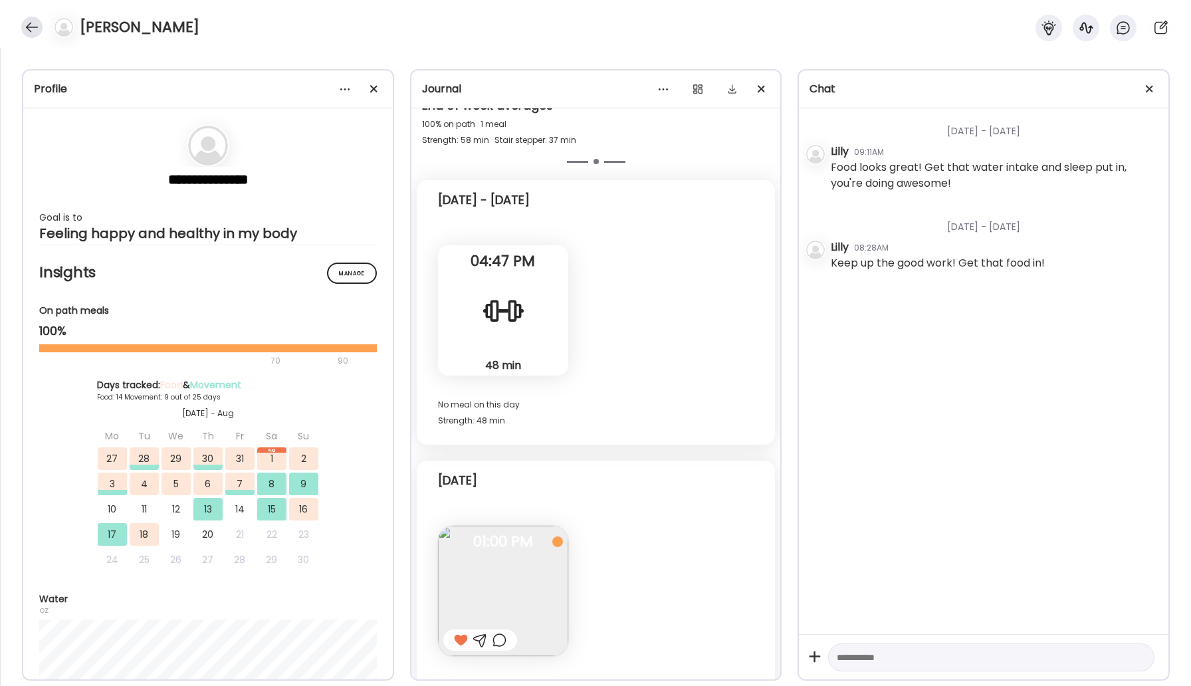
click at [33, 24] on div at bounding box center [31, 27] width 21 height 21
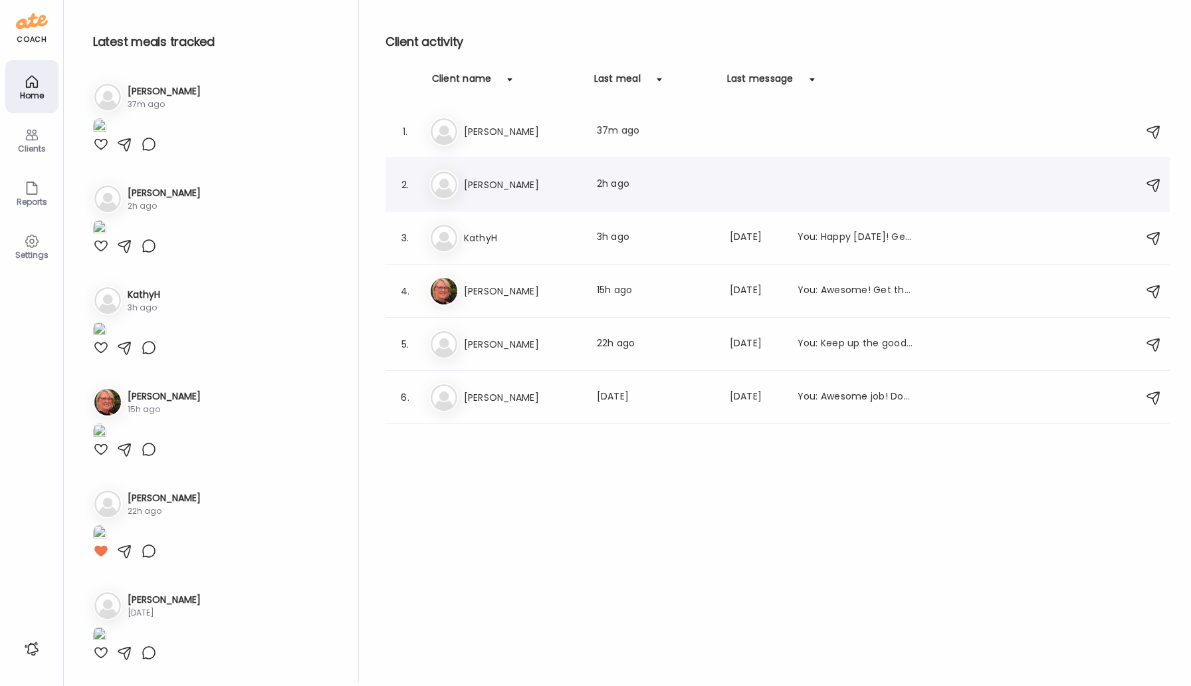
click at [471, 186] on h3 "[PERSON_NAME]" at bounding box center [522, 185] width 117 height 16
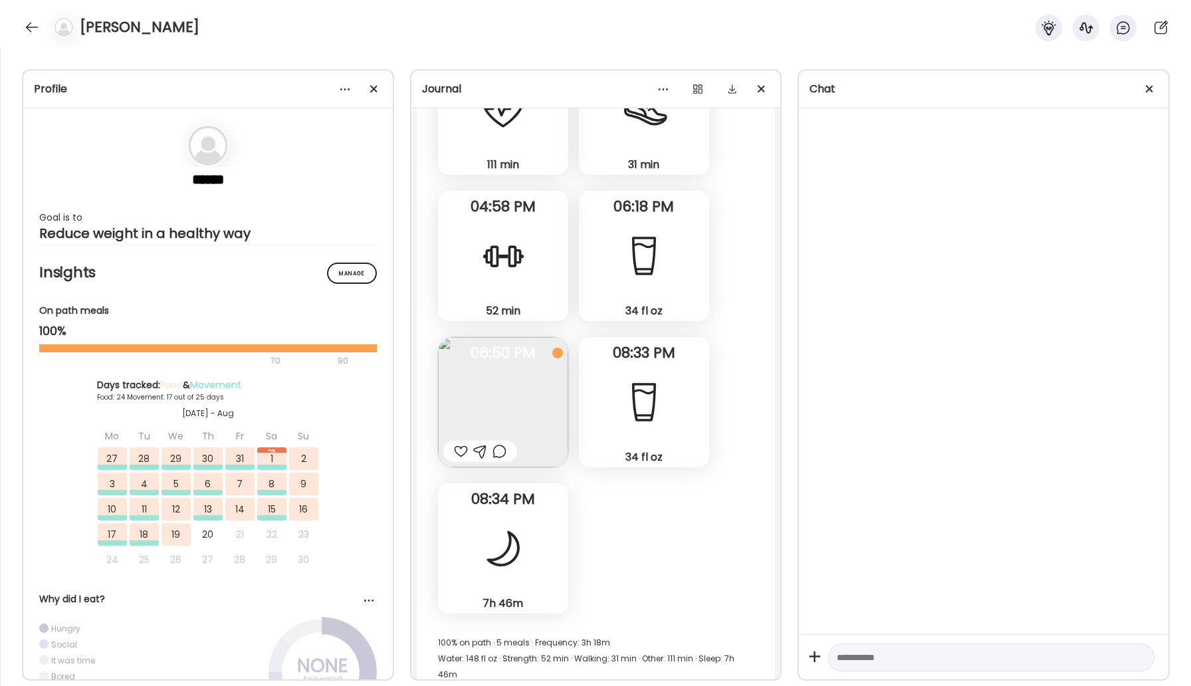
scroll to position [31960, 0]
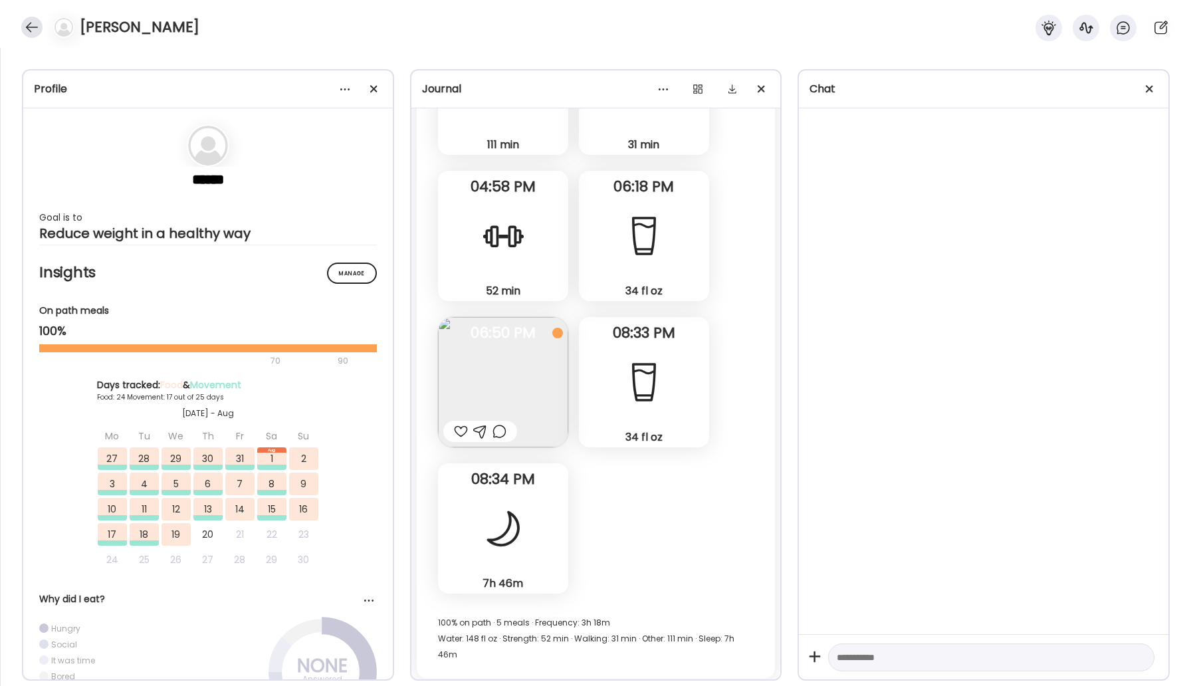
click at [27, 24] on div at bounding box center [31, 27] width 21 height 21
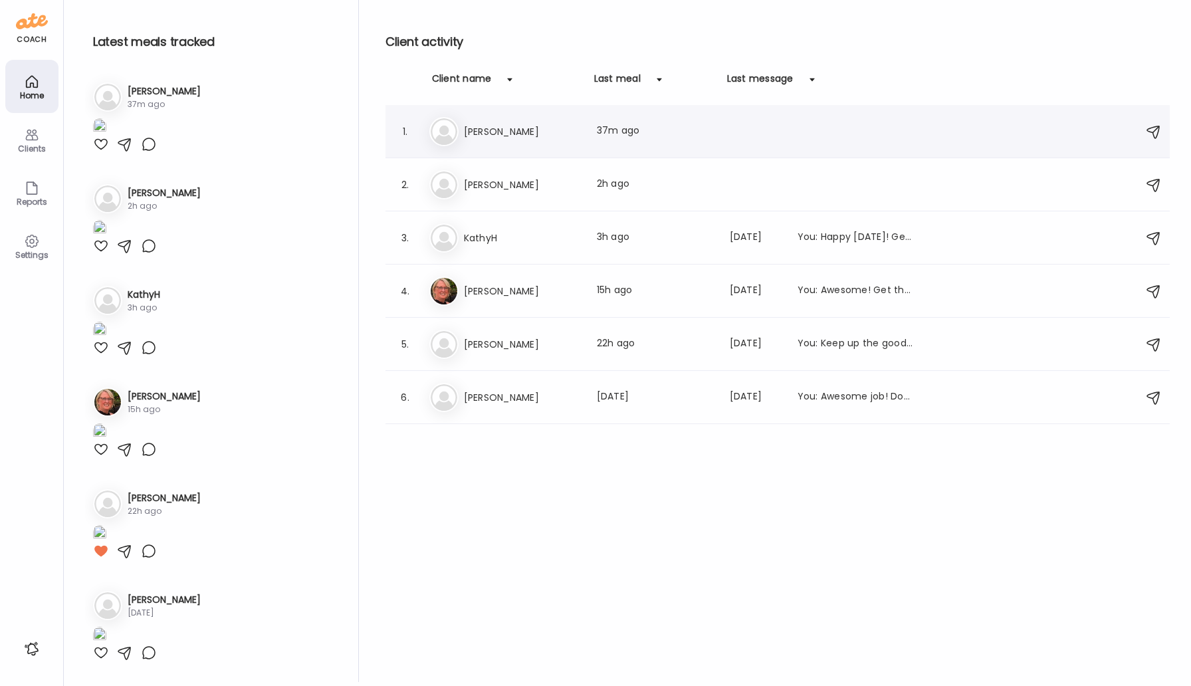
click at [480, 129] on h3 "[PERSON_NAME]" at bounding box center [522, 132] width 117 height 16
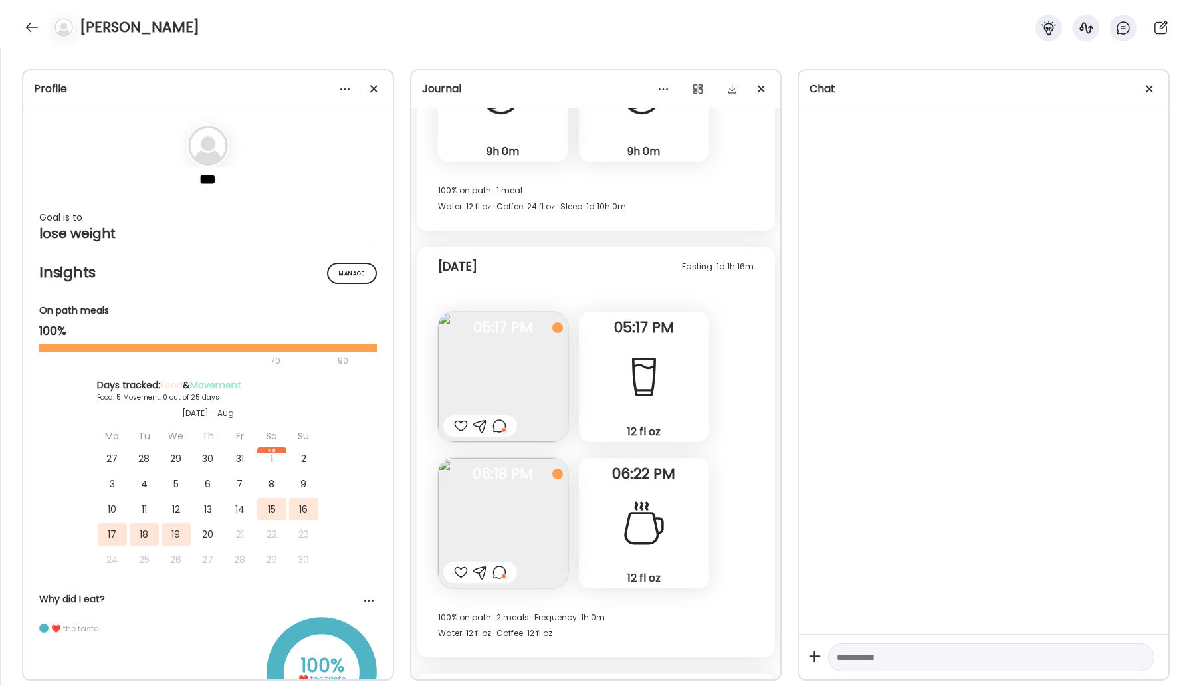
scroll to position [1890, 0]
